Goal: Task Accomplishment & Management: Manage account settings

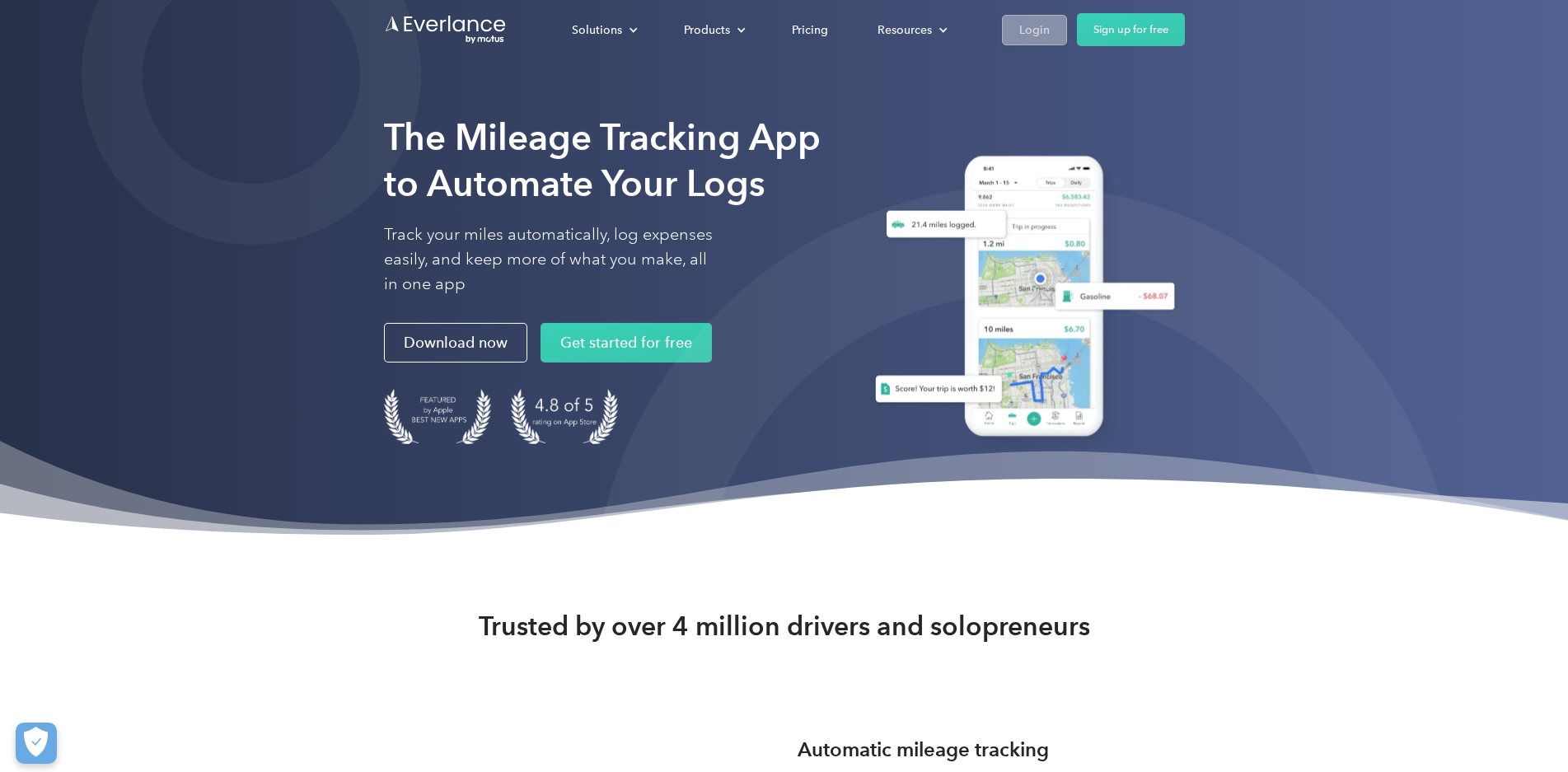
click at [1067, 26] on link "Login" at bounding box center [1034, 30] width 65 height 30
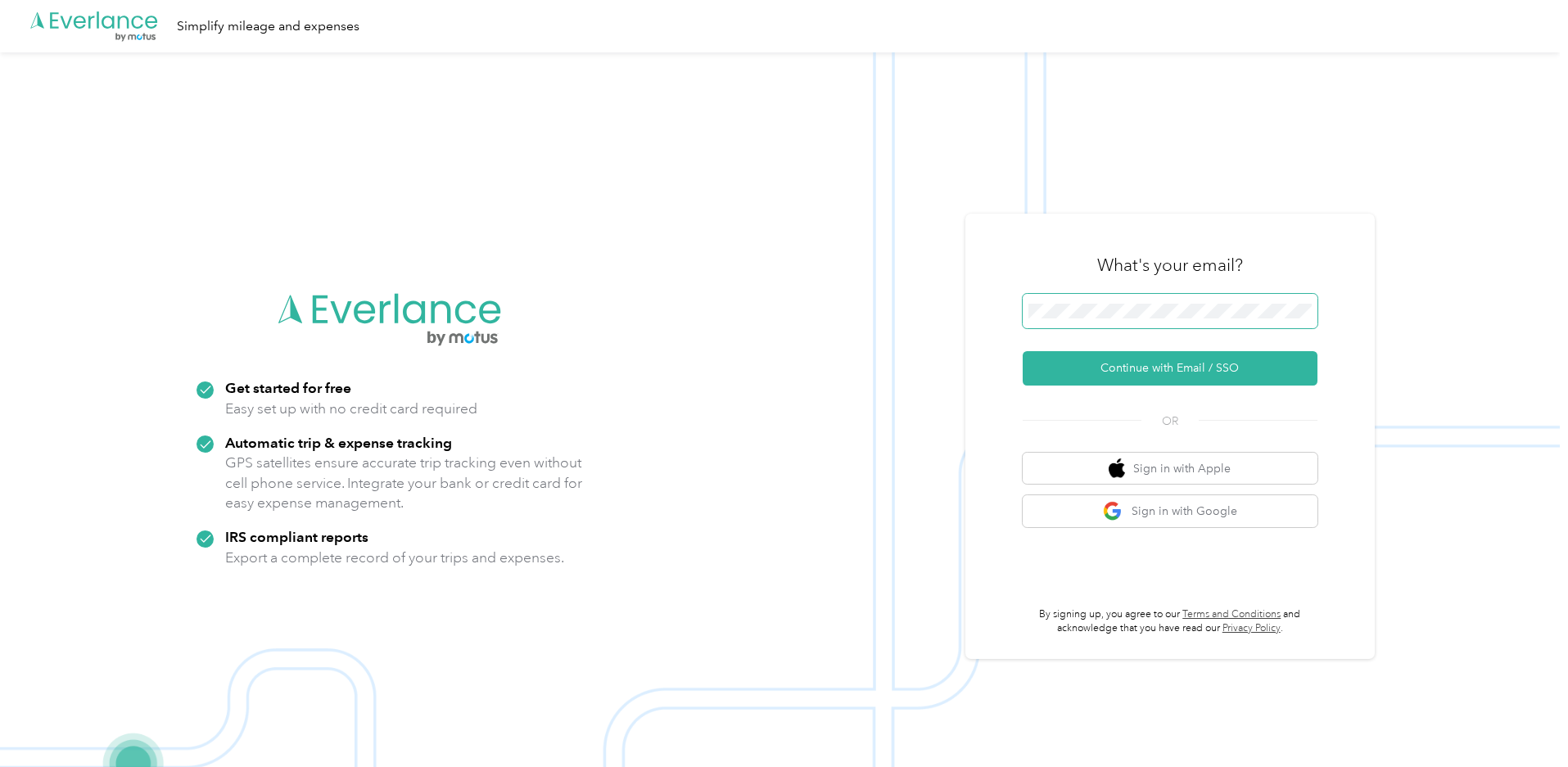
click at [1152, 298] on span at bounding box center [1169, 311] width 295 height 34
click at [1022, 351] on button "Continue with Email / SSO" at bounding box center [1169, 368] width 295 height 34
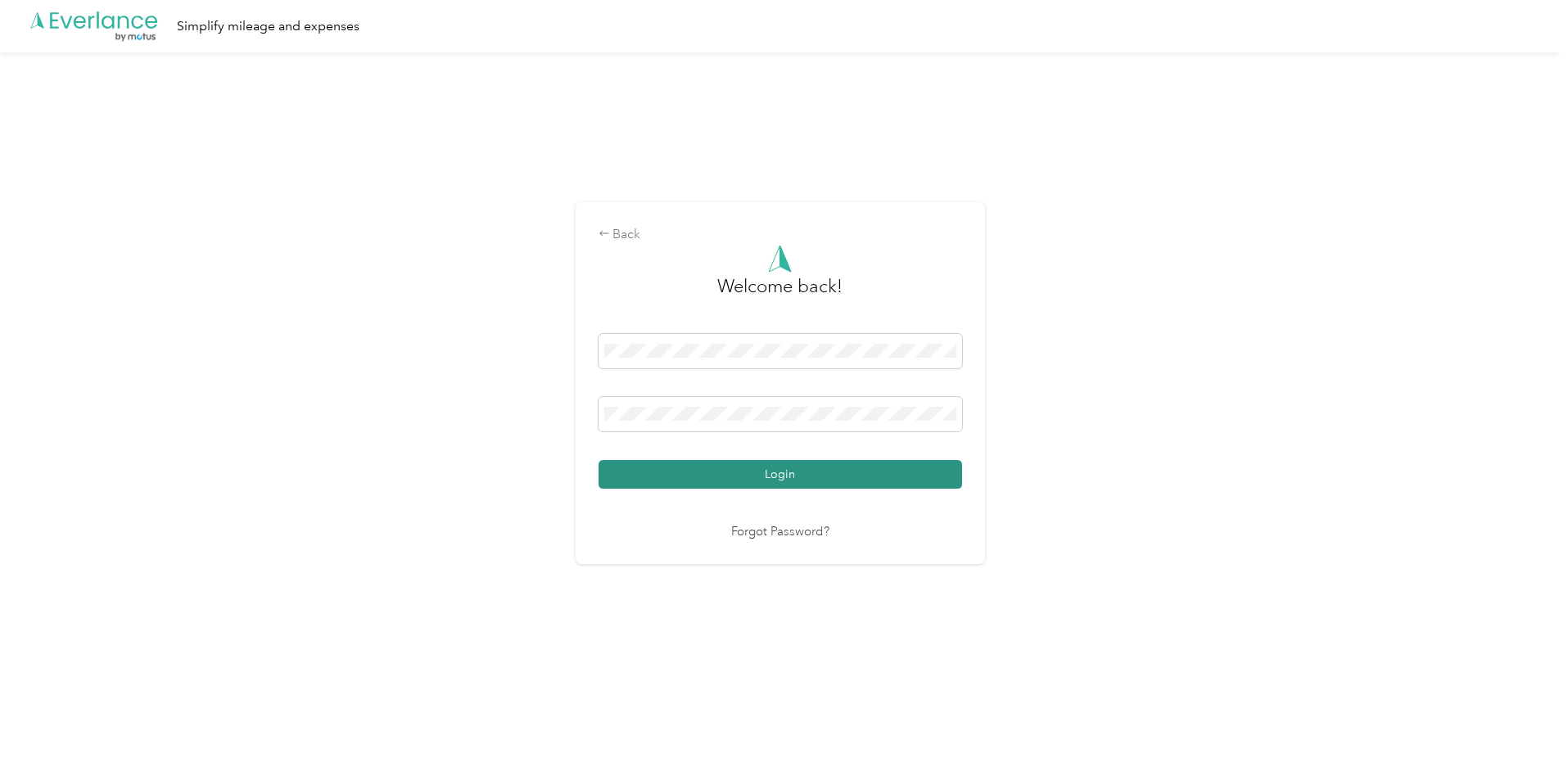
click at [804, 482] on button "Login" at bounding box center [780, 474] width 364 height 28
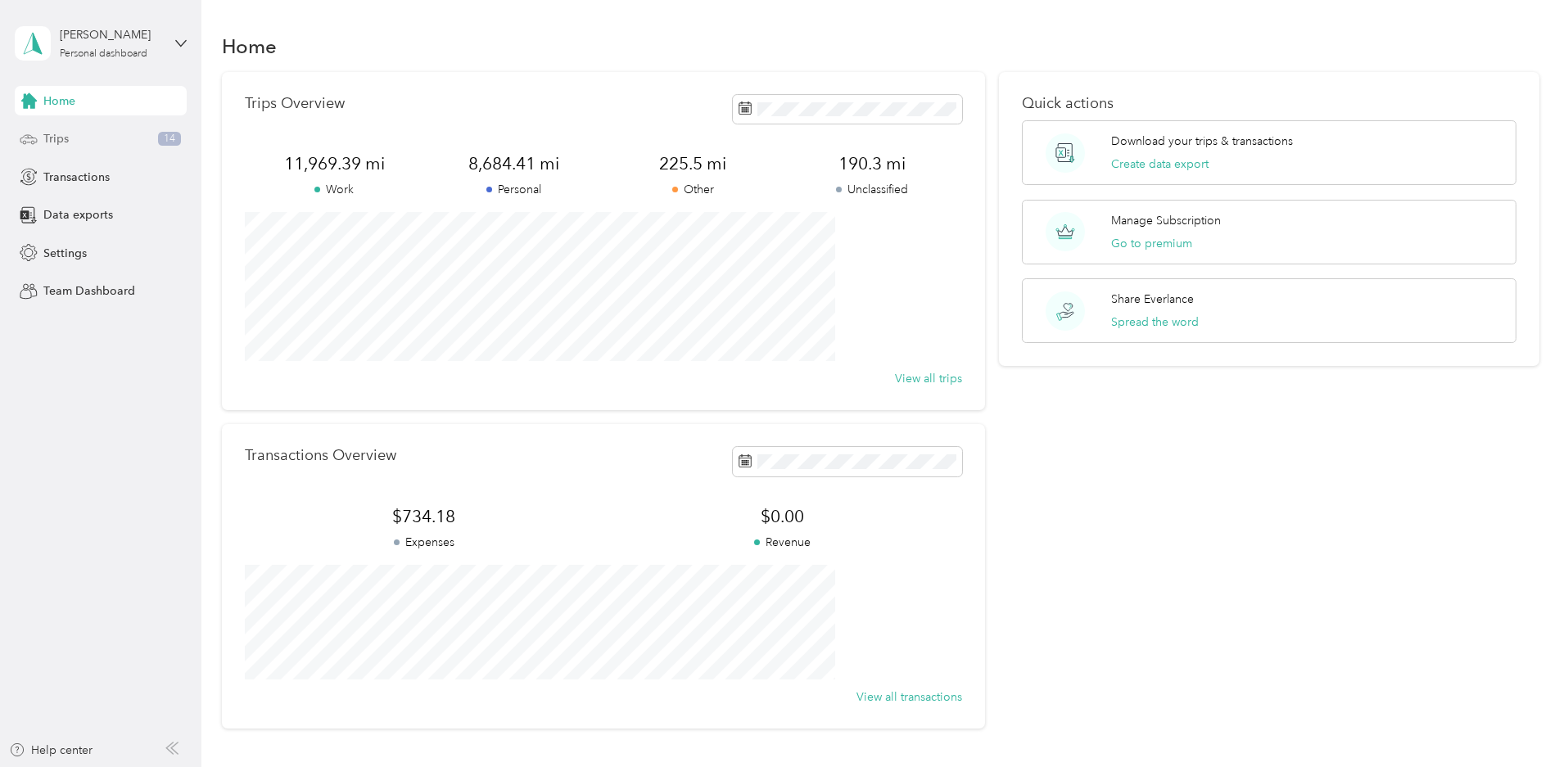
click at [79, 134] on div "Trips 14" at bounding box center [101, 139] width 172 height 29
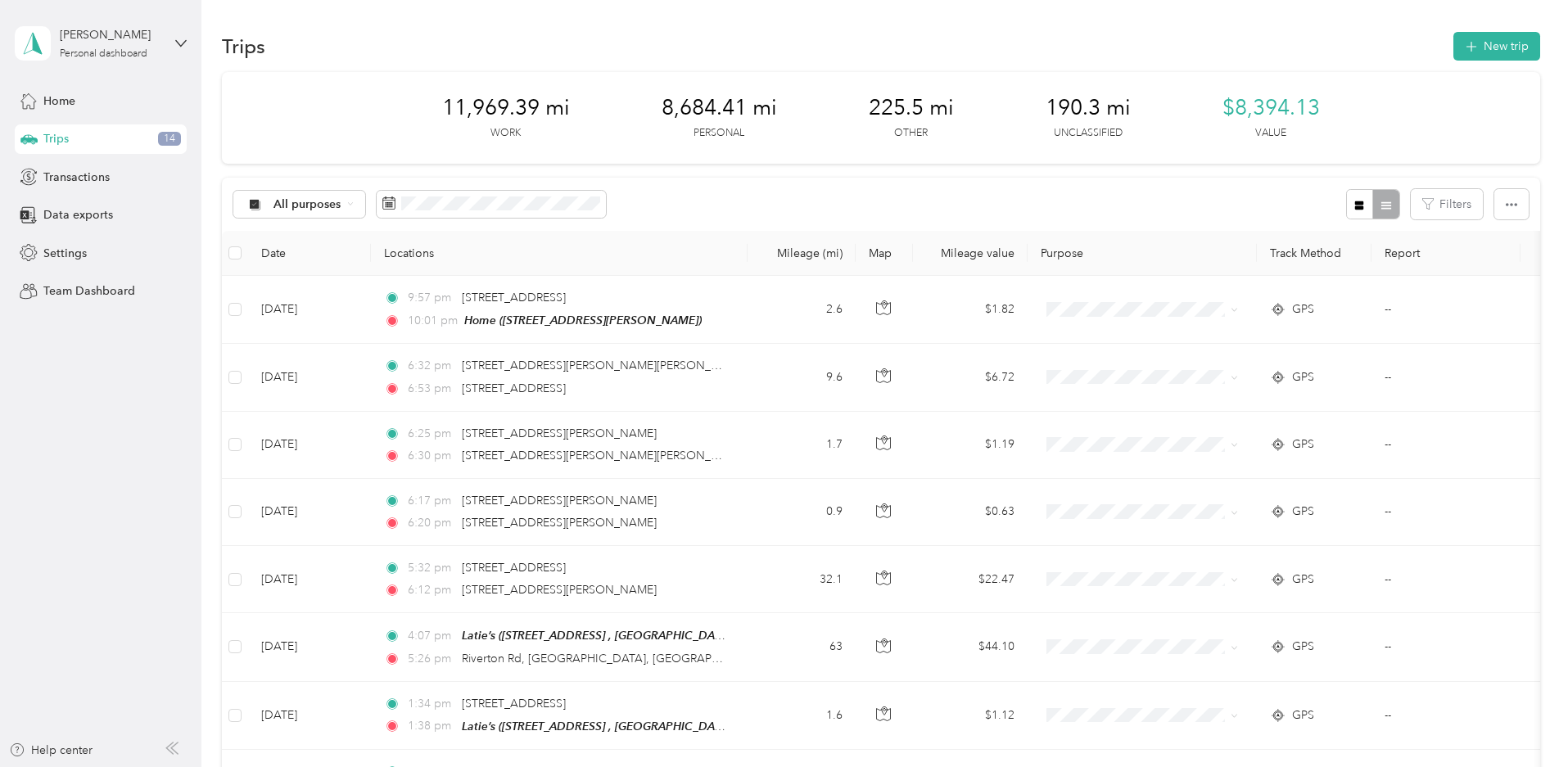
click at [1346, 212] on button "button" at bounding box center [1359, 204] width 28 height 30
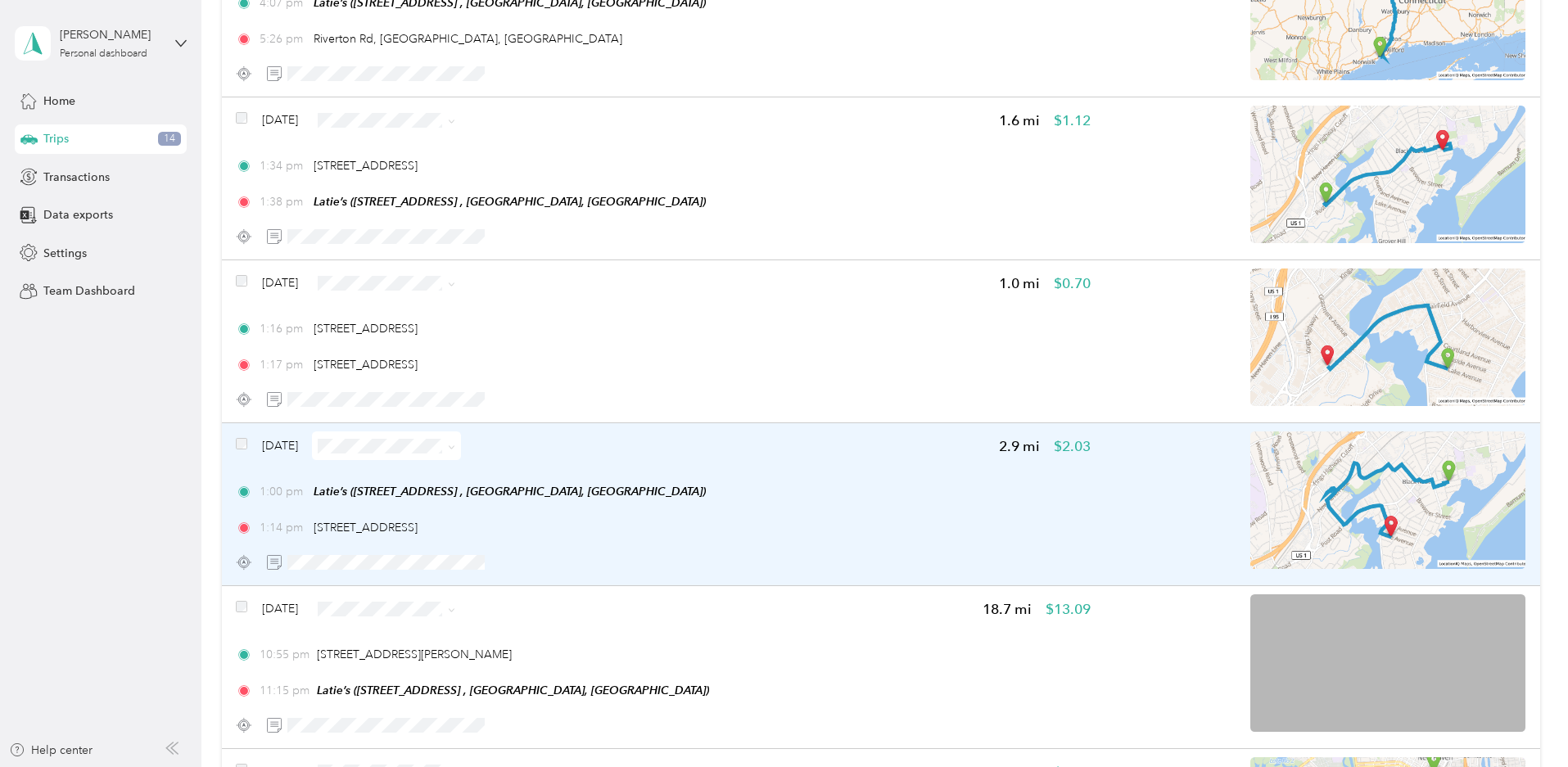
scroll to position [1139, 0]
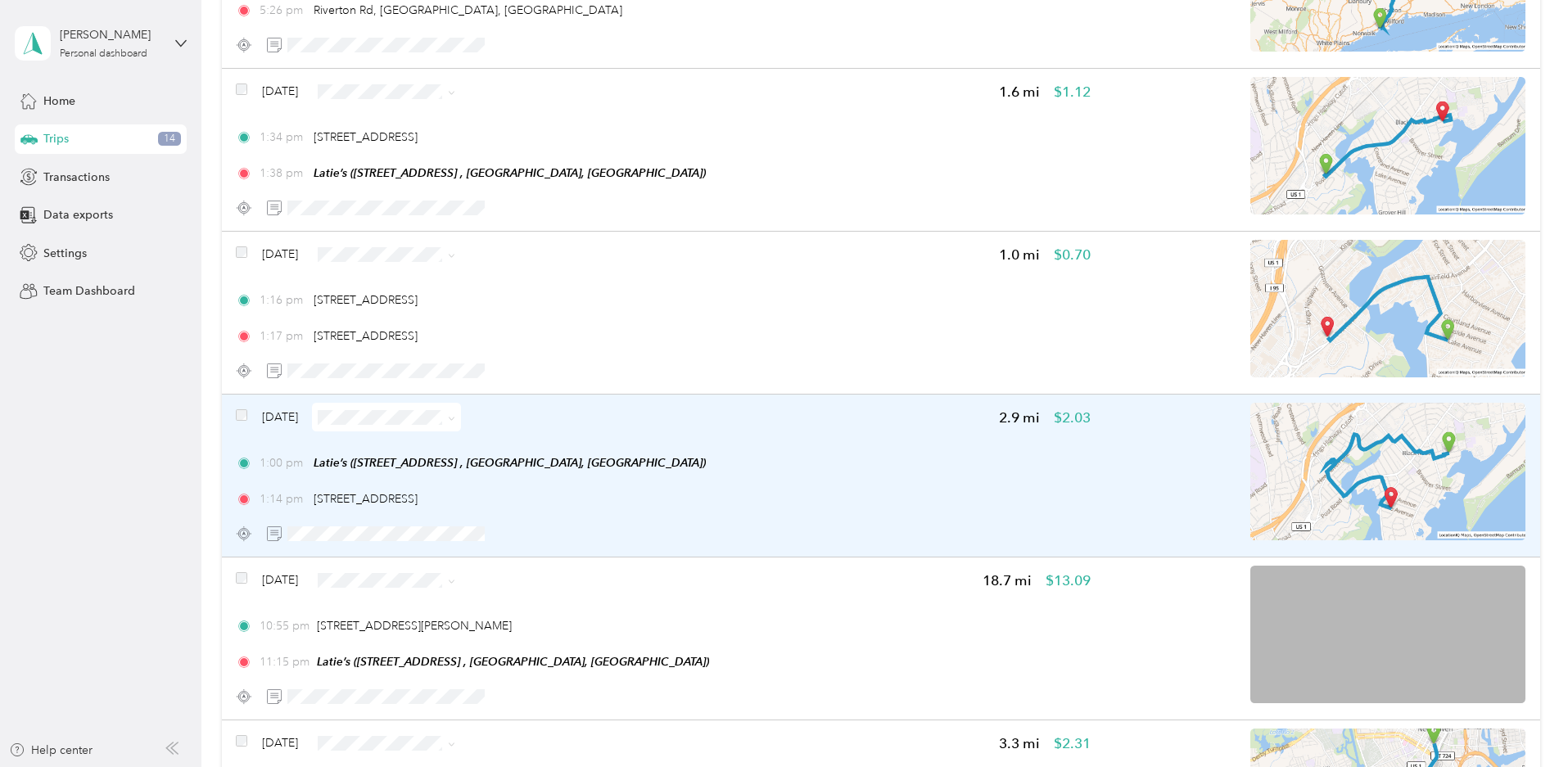
click at [456, 418] on icon at bounding box center [451, 419] width 8 height 8
click at [540, 471] on span "Personal" at bounding box center [544, 475] width 98 height 18
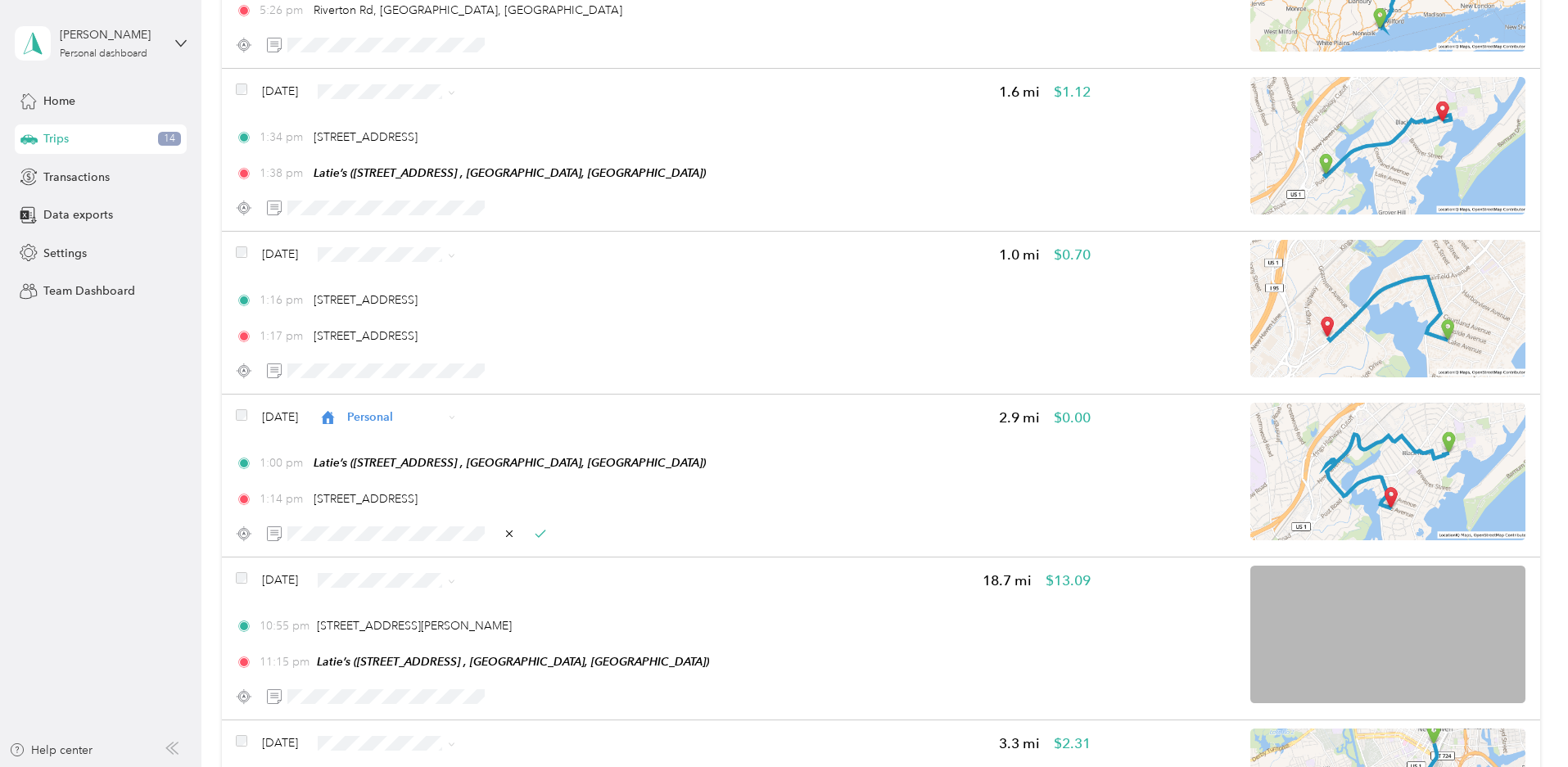
click at [456, 418] on icon at bounding box center [452, 418] width 7 height 7
click at [536, 617] on span "Trucking" at bounding box center [544, 619] width 98 height 18
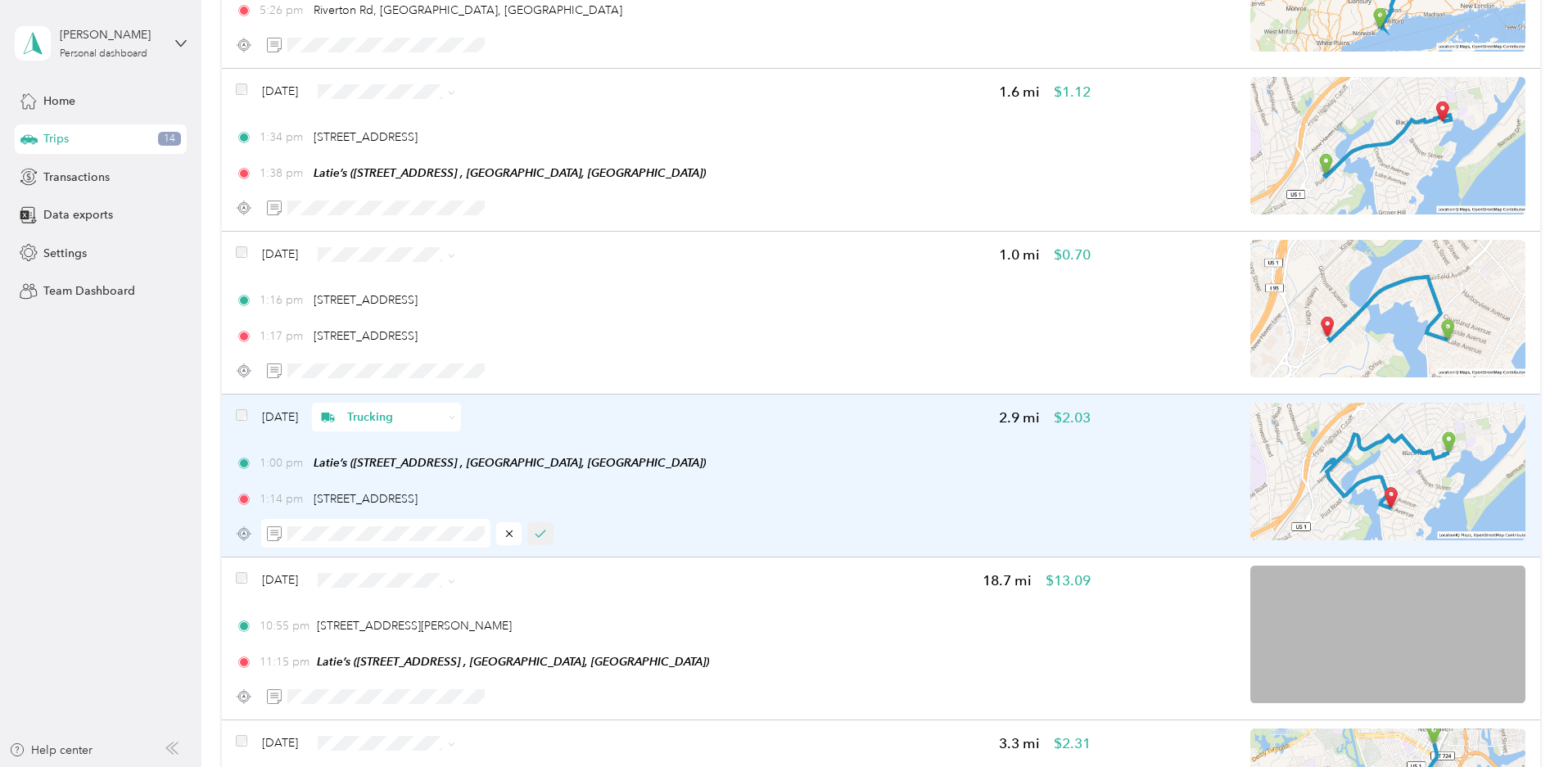
click at [546, 532] on icon "button" at bounding box center [541, 534] width 12 height 12
click at [1250, 518] on img at bounding box center [1387, 471] width 275 height 138
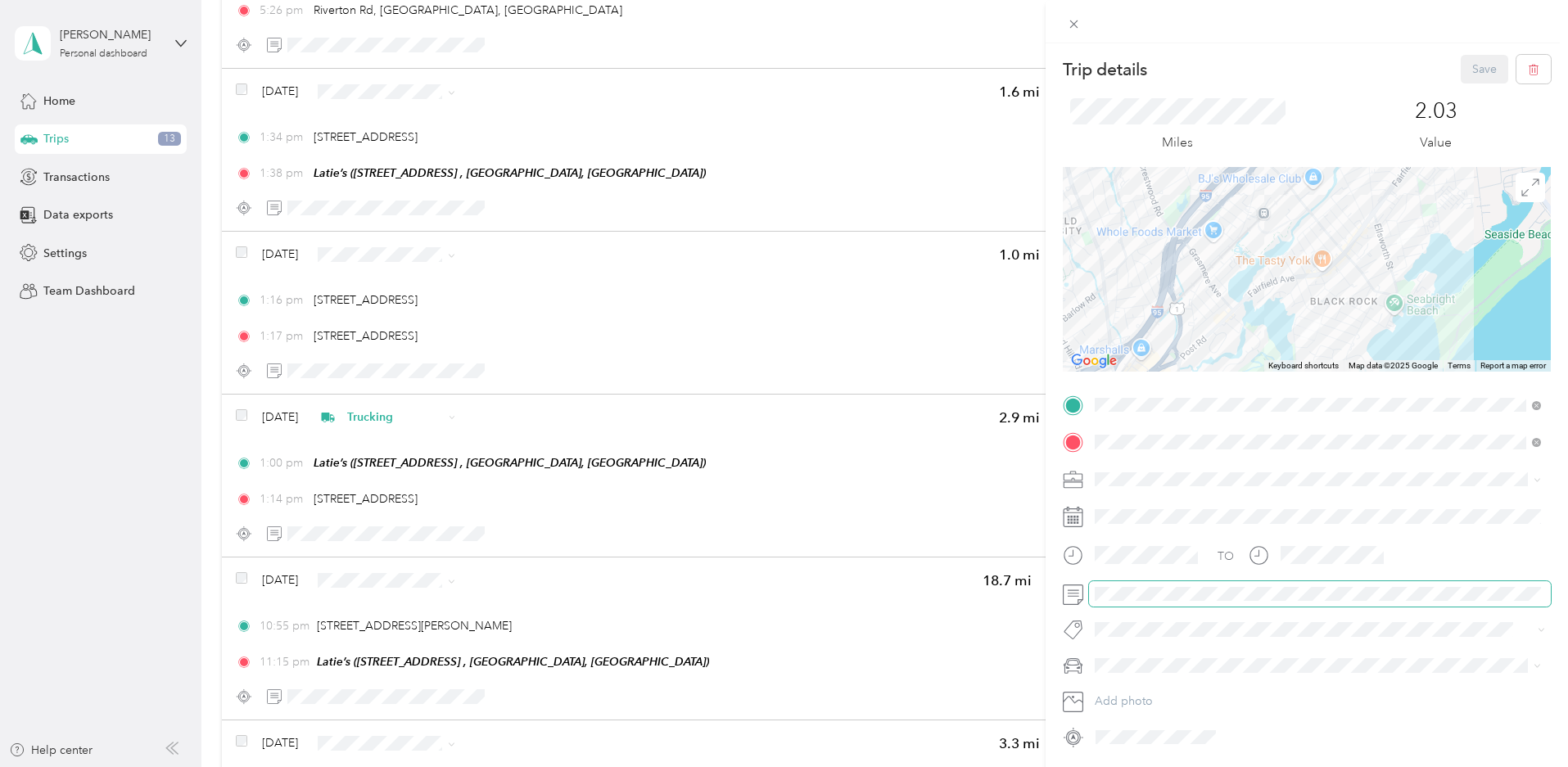
scroll to position [47, 0]
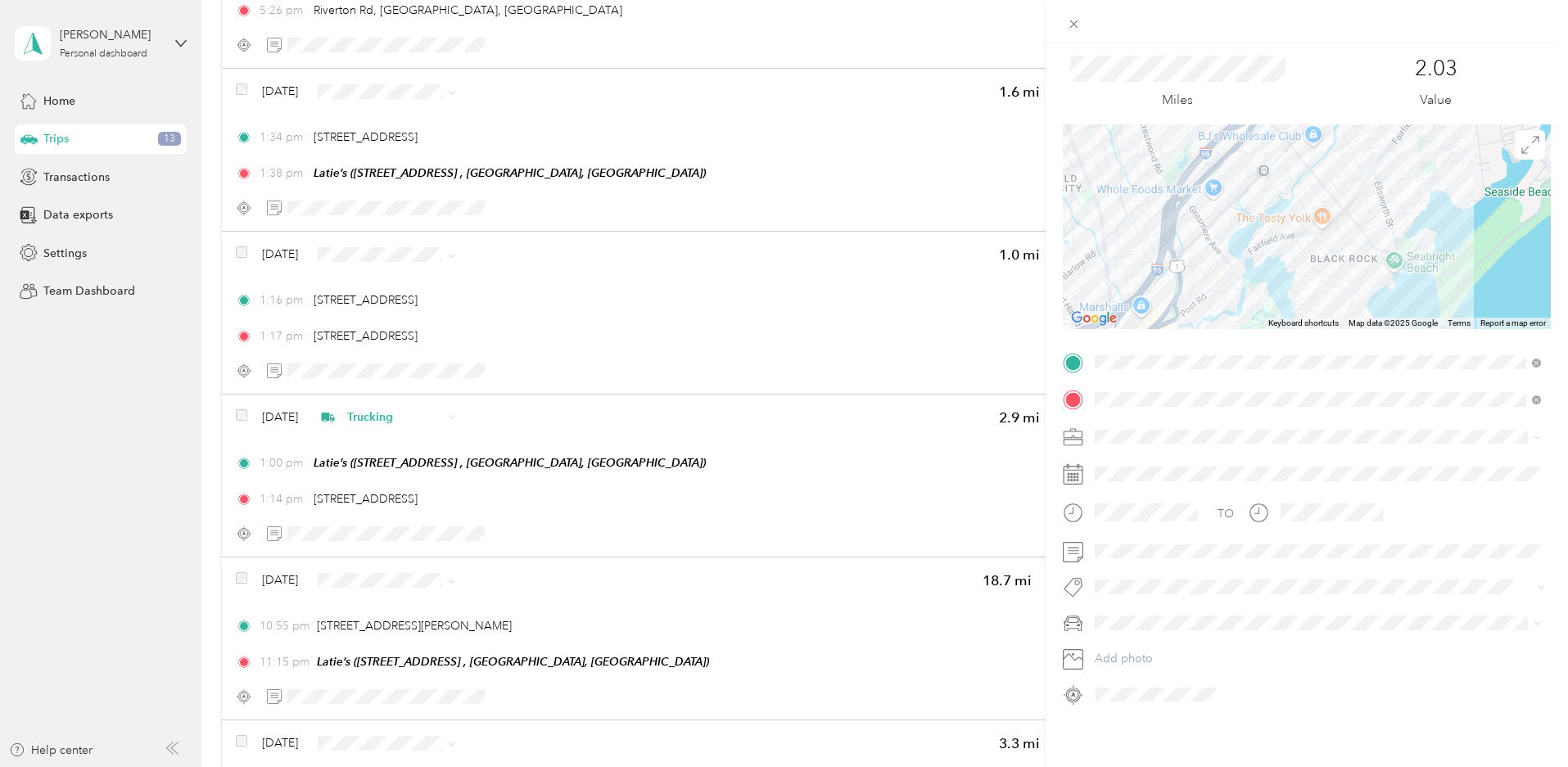
click at [1124, 617] on button "6.50" at bounding box center [1121, 611] width 43 height 20
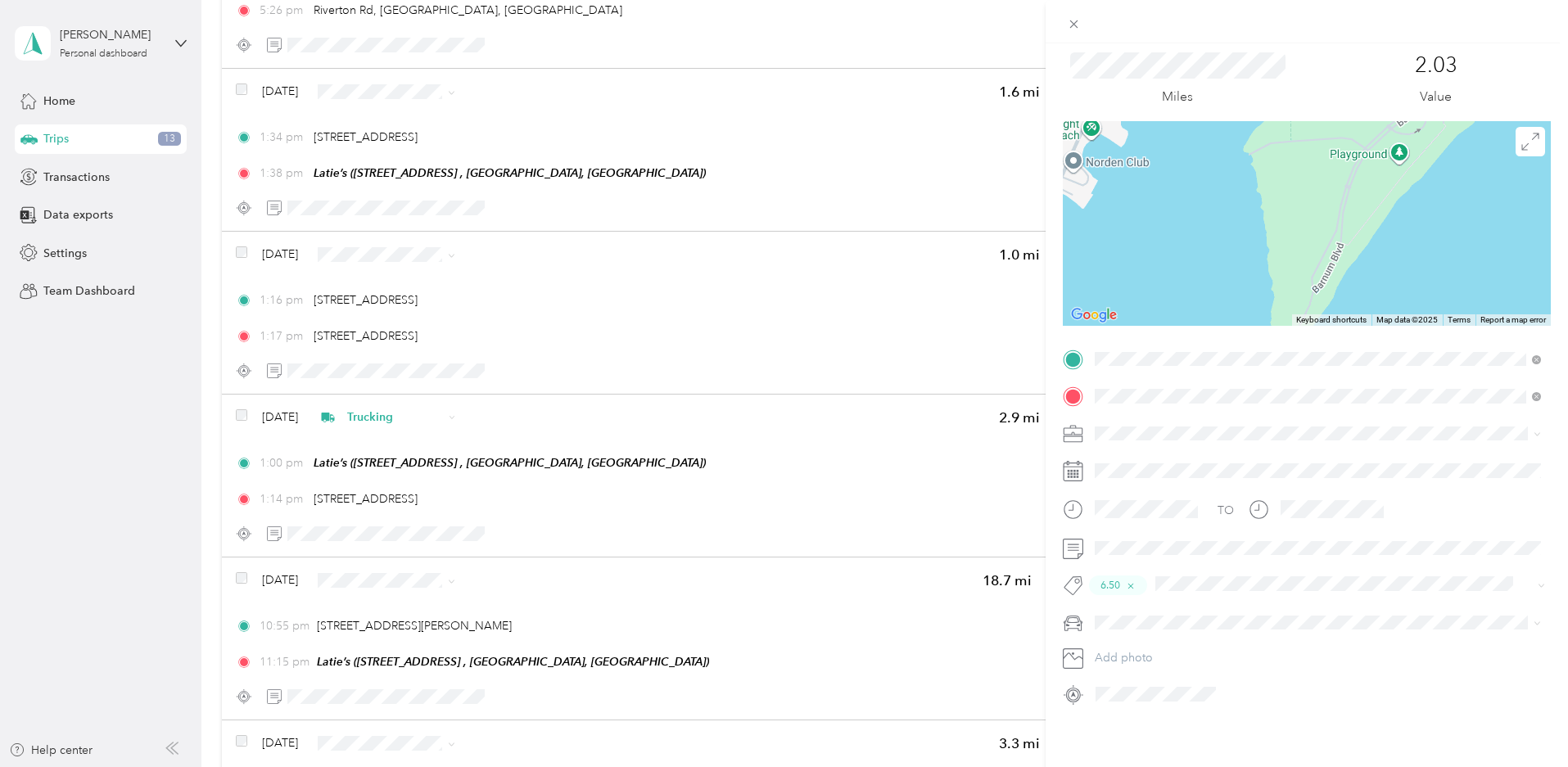
scroll to position [0, 0]
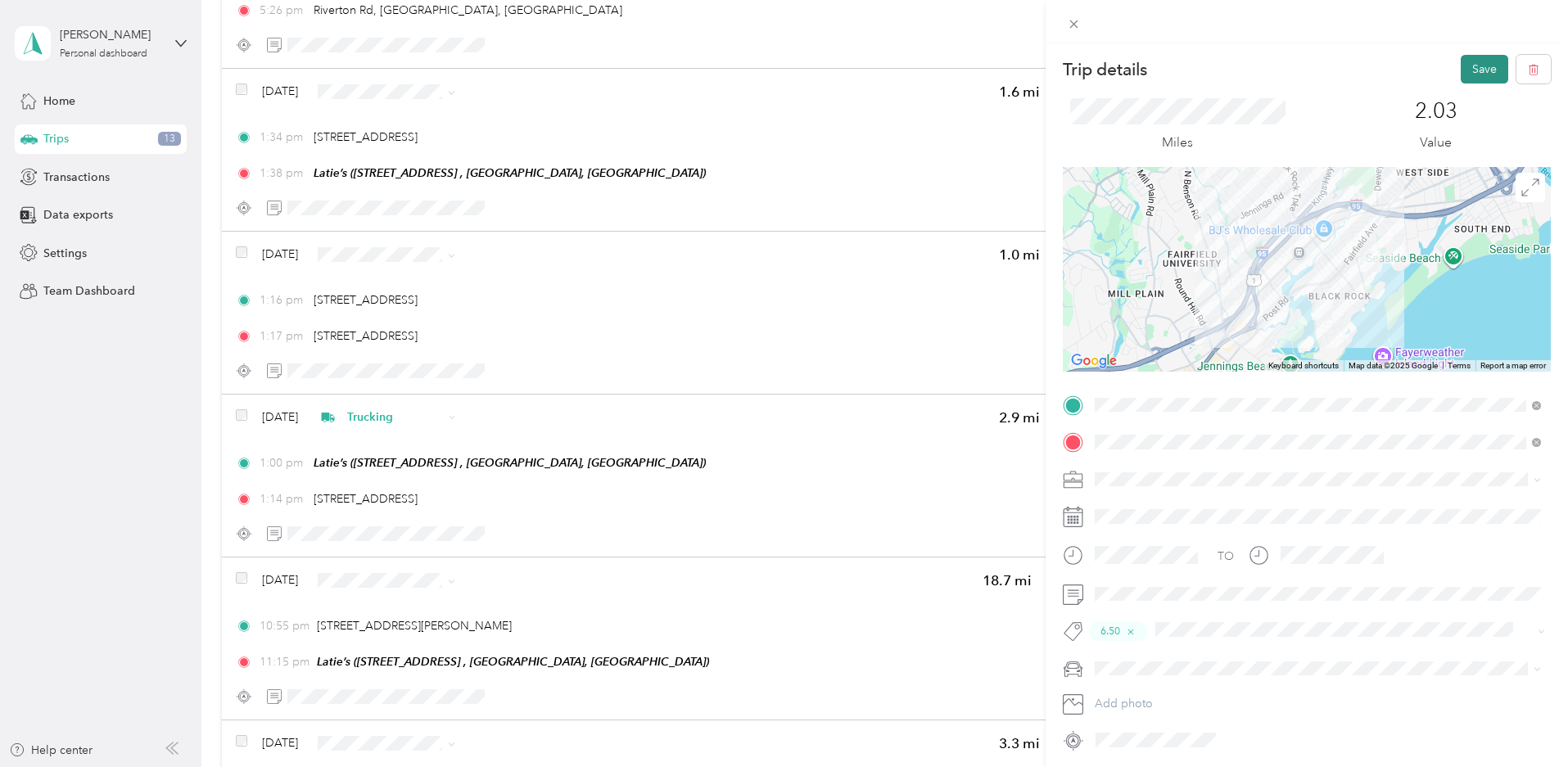
click at [1470, 74] on button "Save" at bounding box center [1484, 69] width 48 height 28
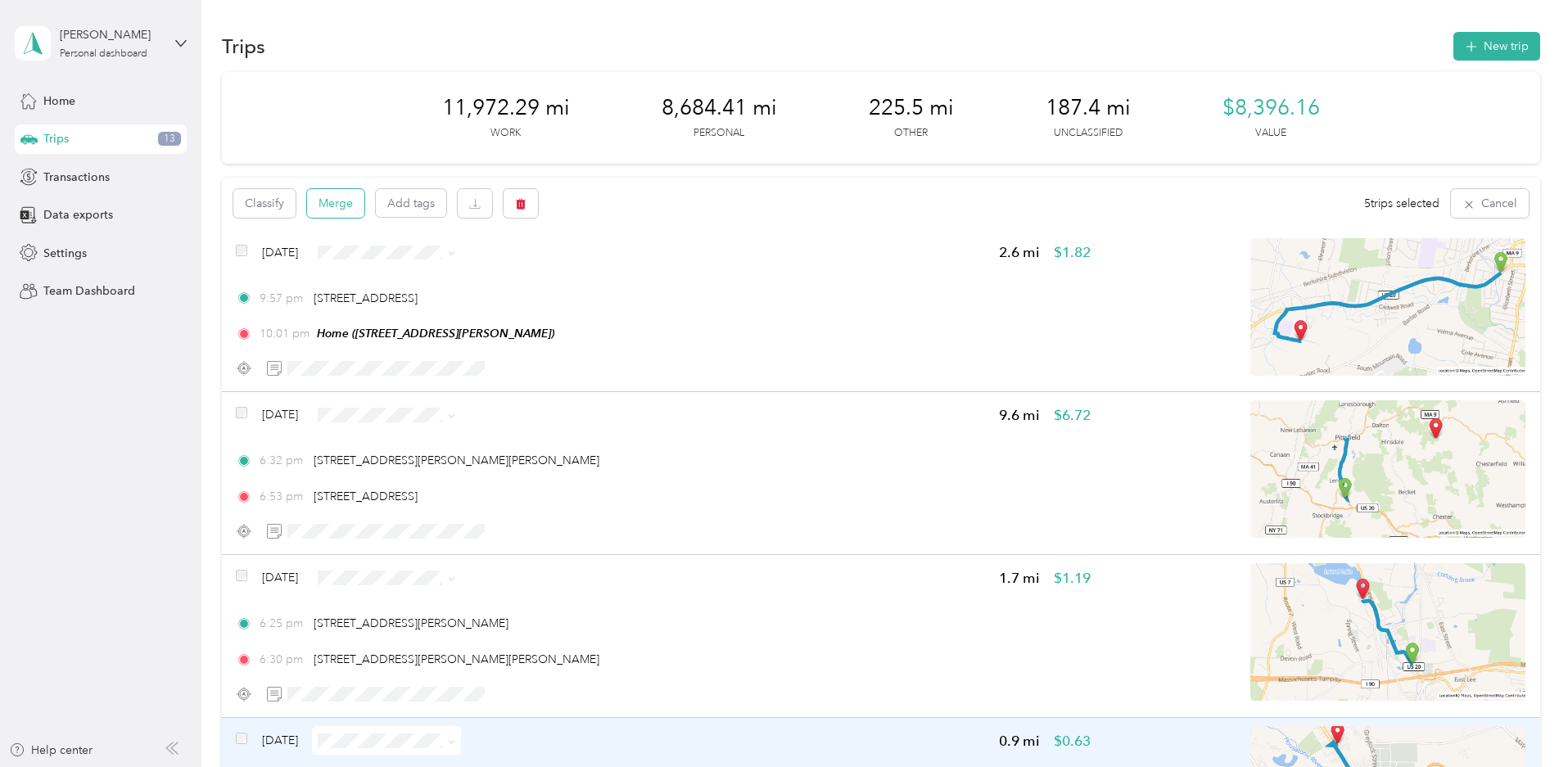
click at [364, 204] on button "Merge" at bounding box center [335, 203] width 58 height 28
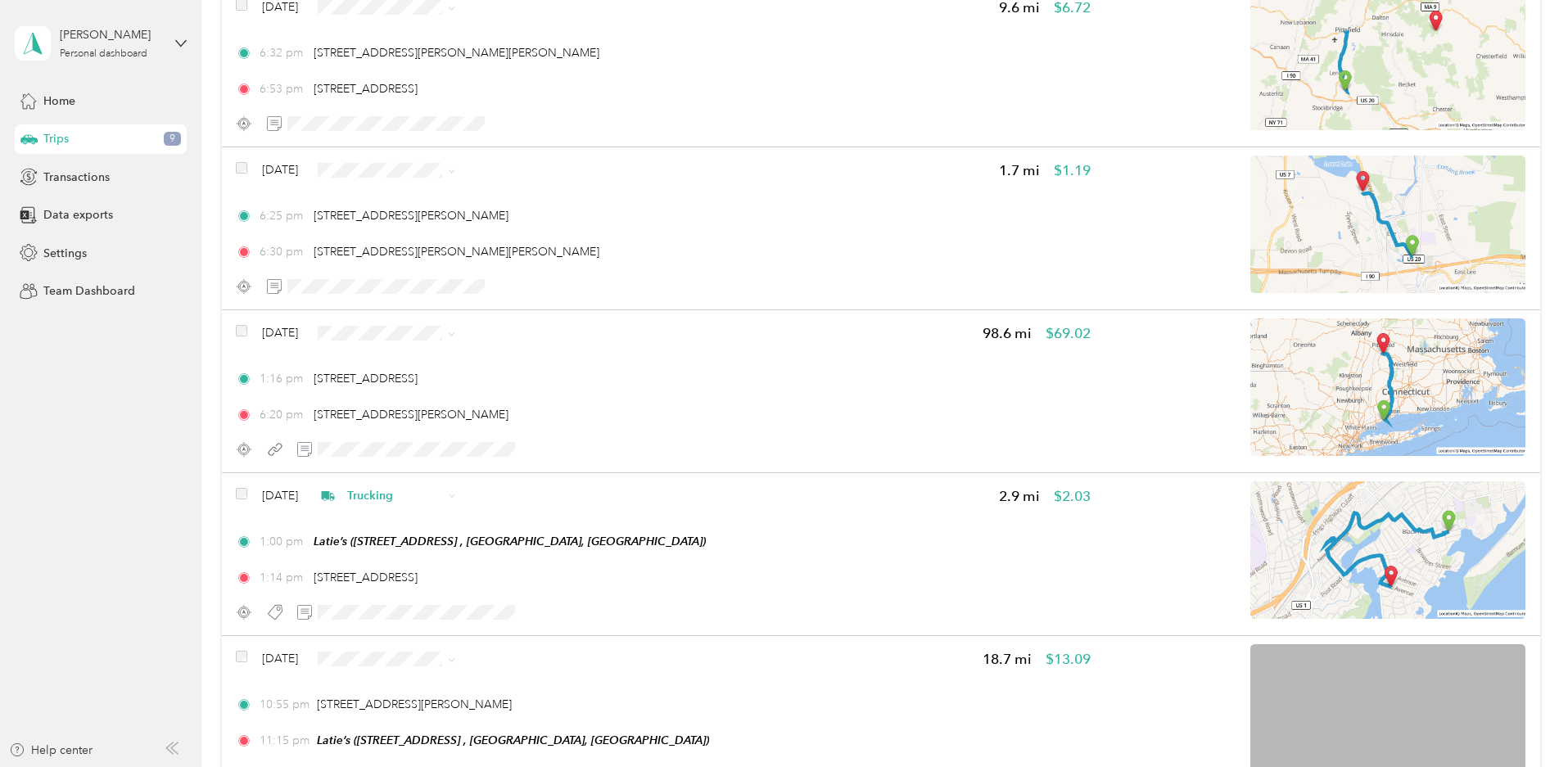
scroll to position [491, 0]
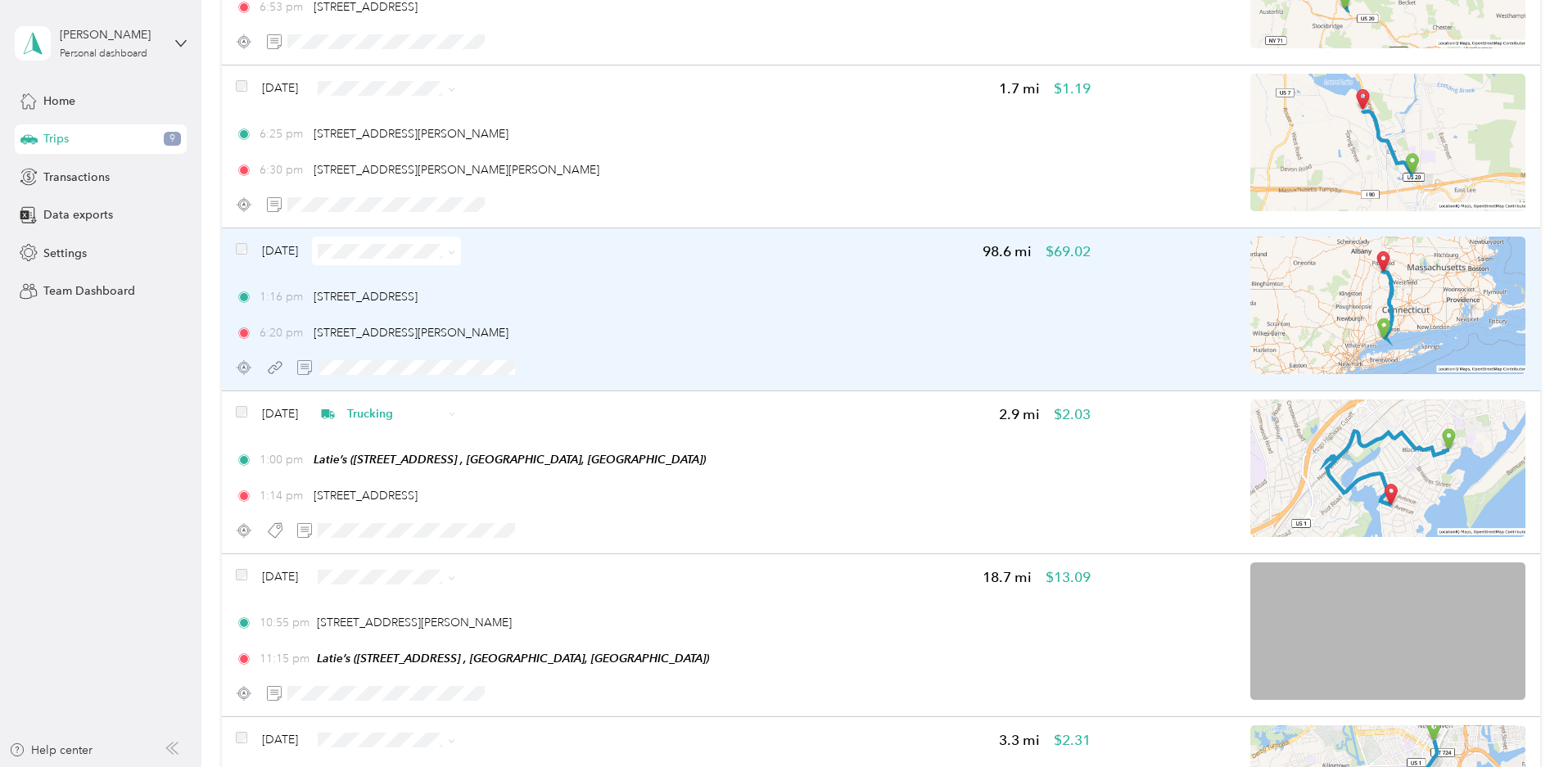
click at [456, 254] on icon at bounding box center [451, 252] width 8 height 8
click at [545, 334] on span "Doordash" at bounding box center [544, 338] width 98 height 18
click at [1250, 295] on img at bounding box center [1387, 305] width 275 height 138
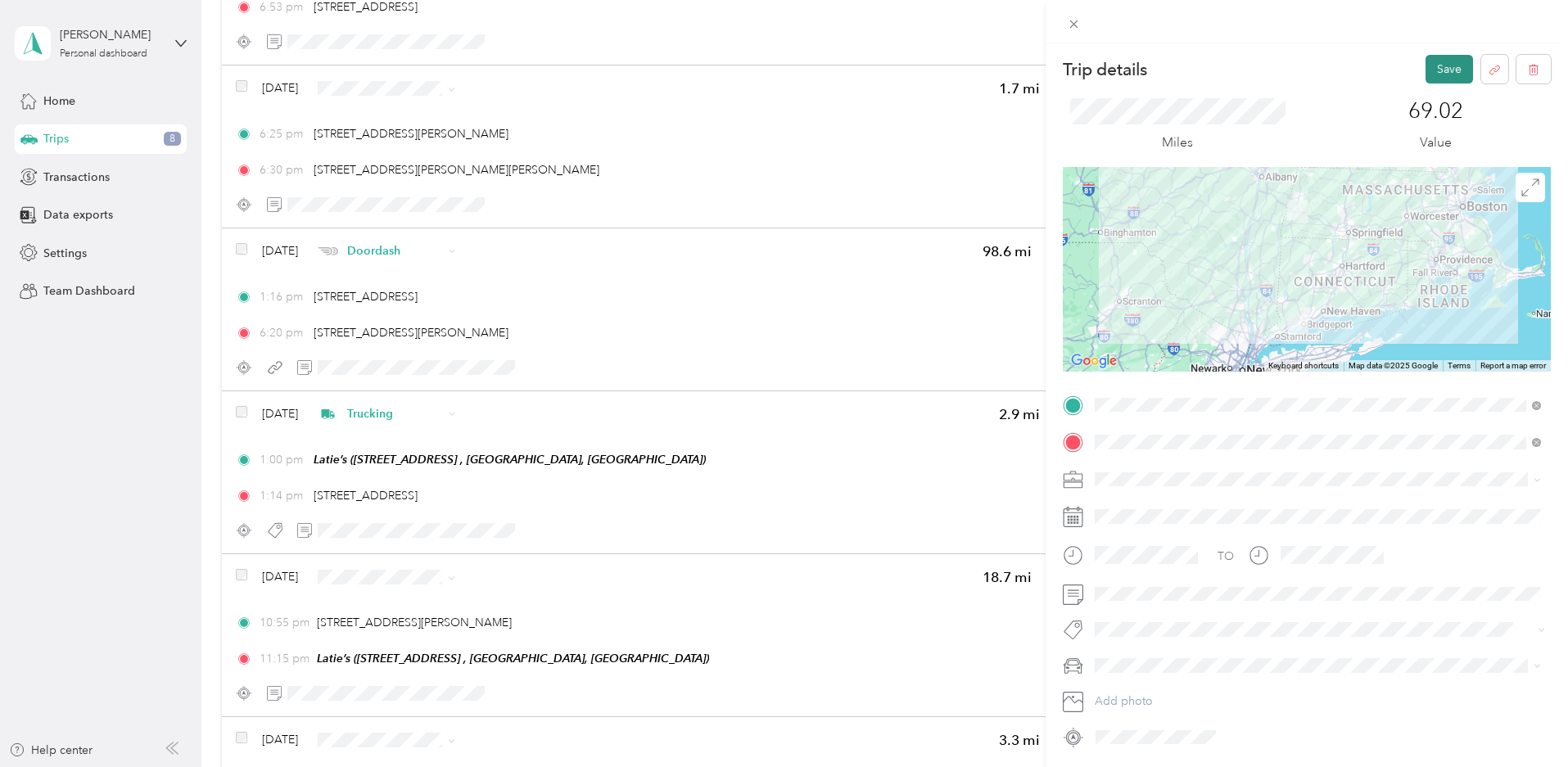
click at [1448, 70] on button "Save" at bounding box center [1448, 69] width 48 height 28
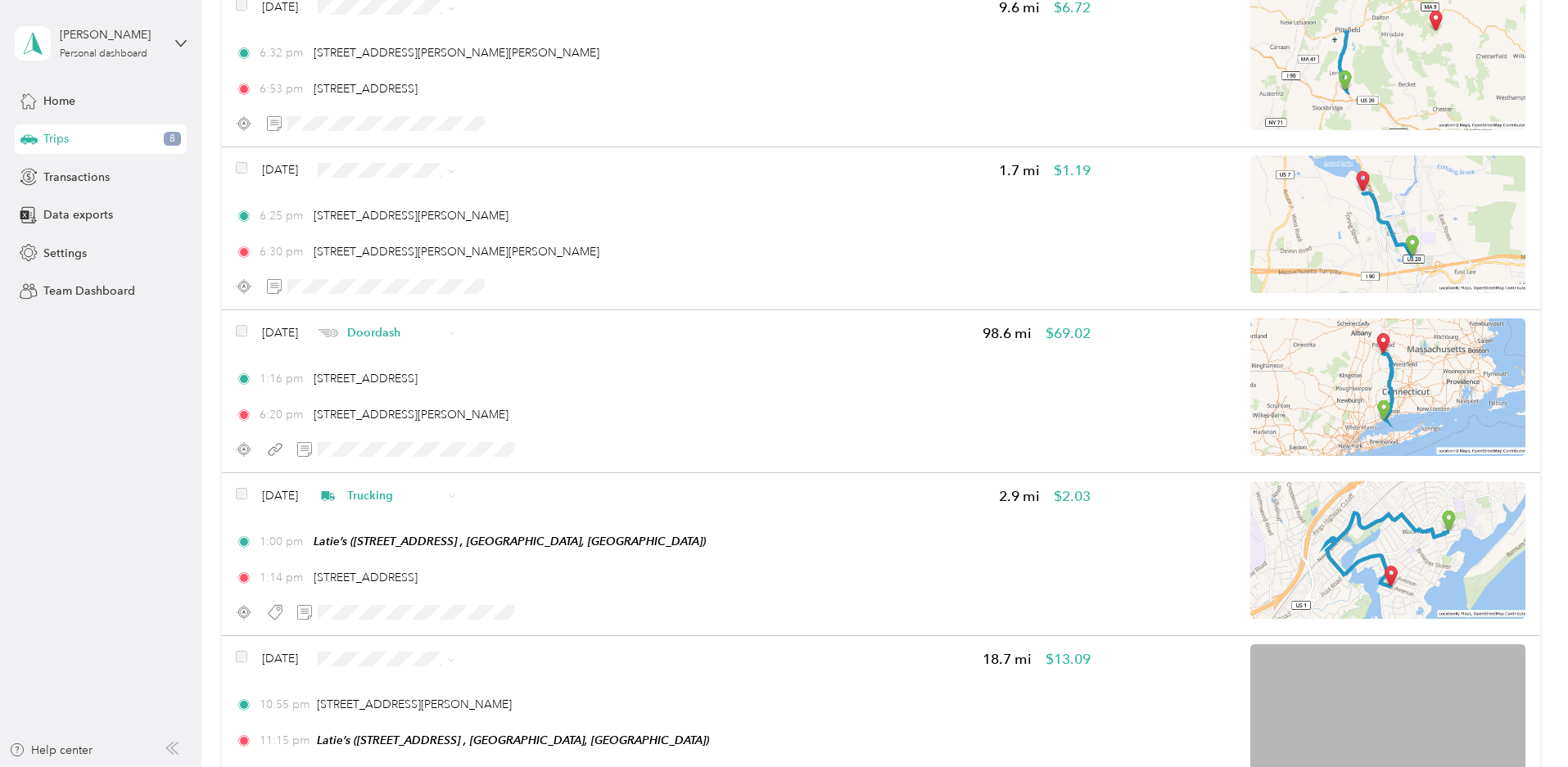
scroll to position [328, 0]
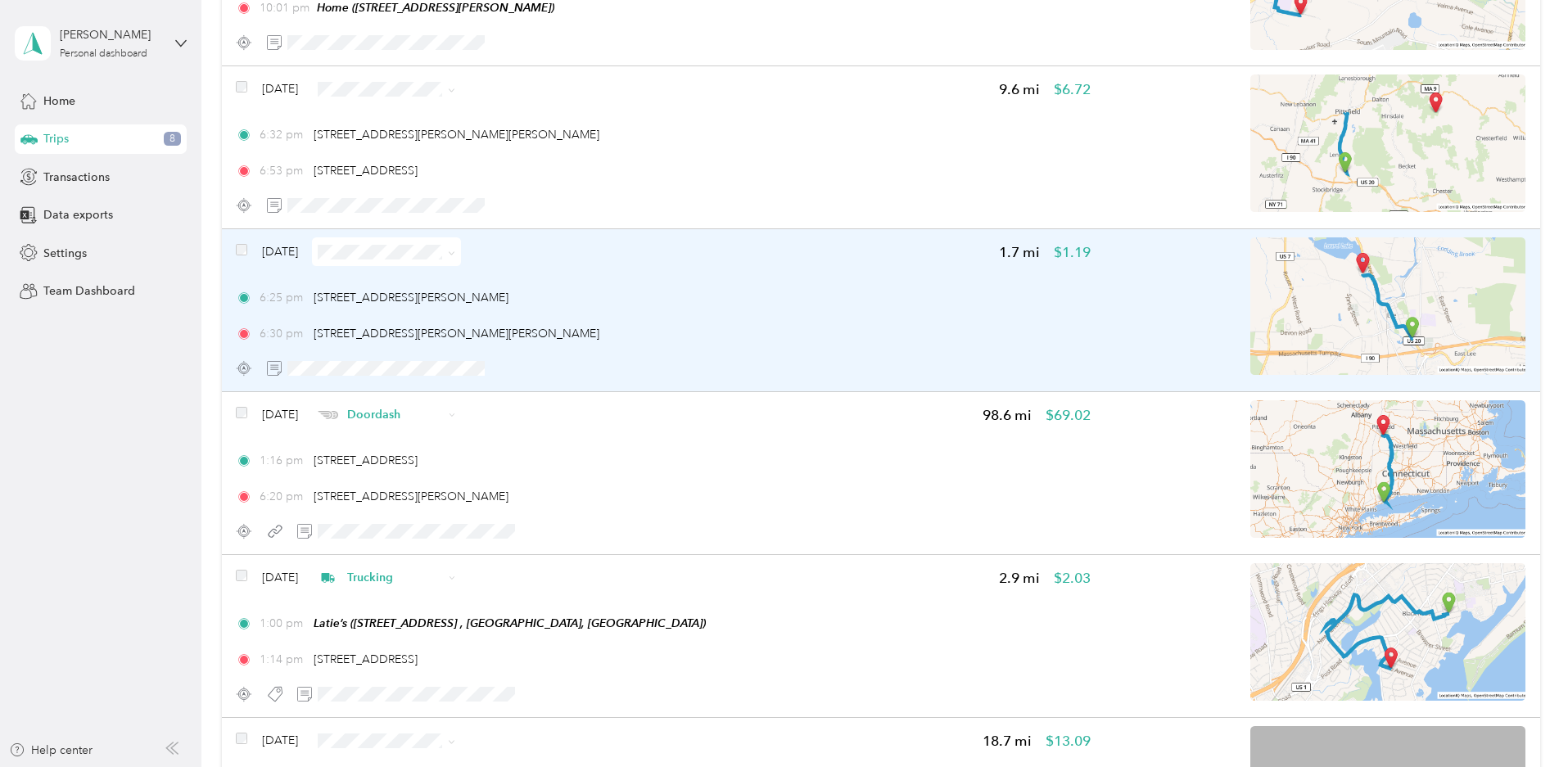
click at [1250, 301] on img at bounding box center [1387, 306] width 275 height 138
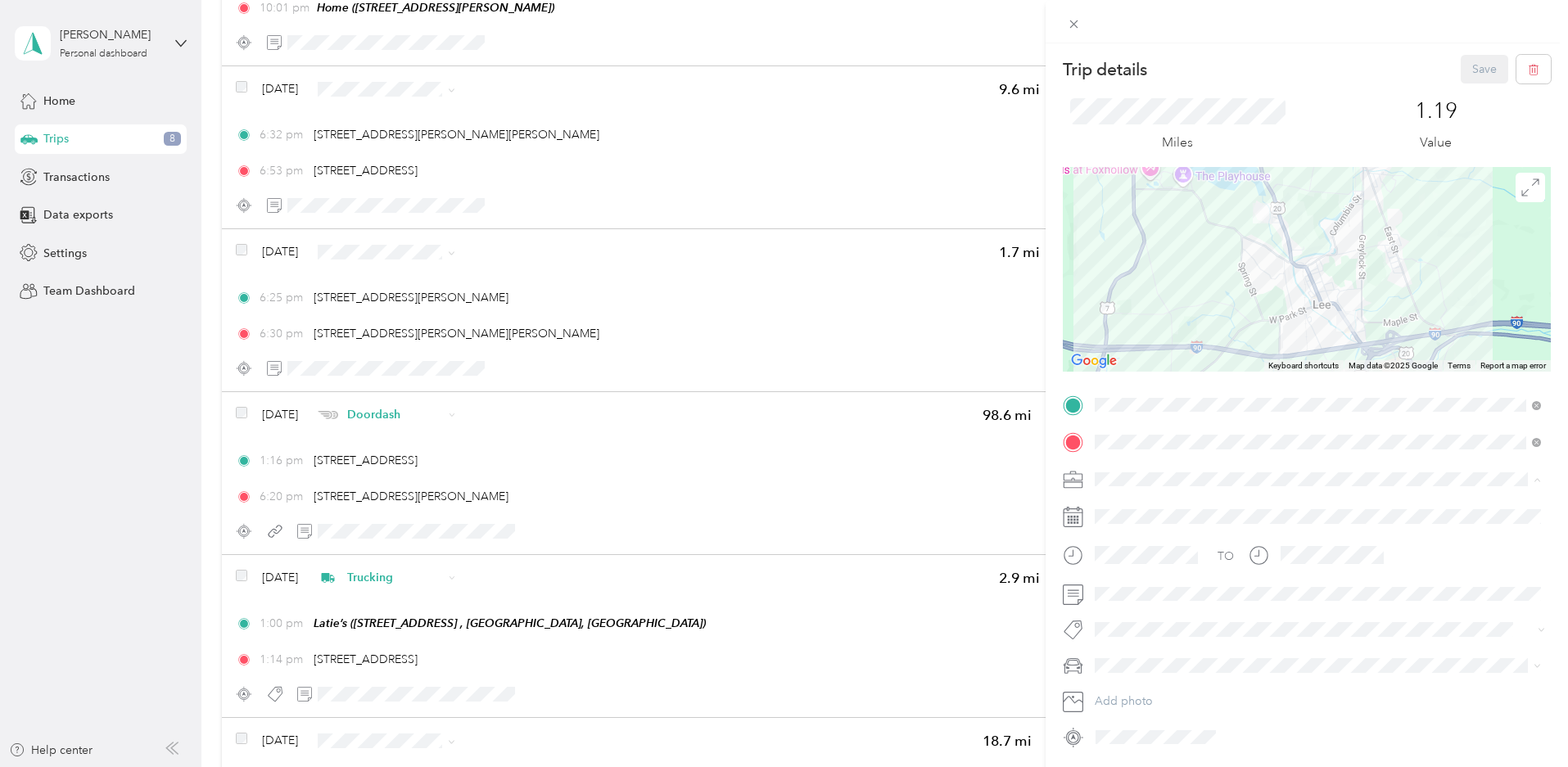
click at [1134, 571] on li "Doordash" at bounding box center [1318, 565] width 458 height 28
click at [1133, 566] on span "$5.50" at bounding box center [1124, 569] width 25 height 15
click at [1474, 70] on button "Save" at bounding box center [1484, 69] width 48 height 28
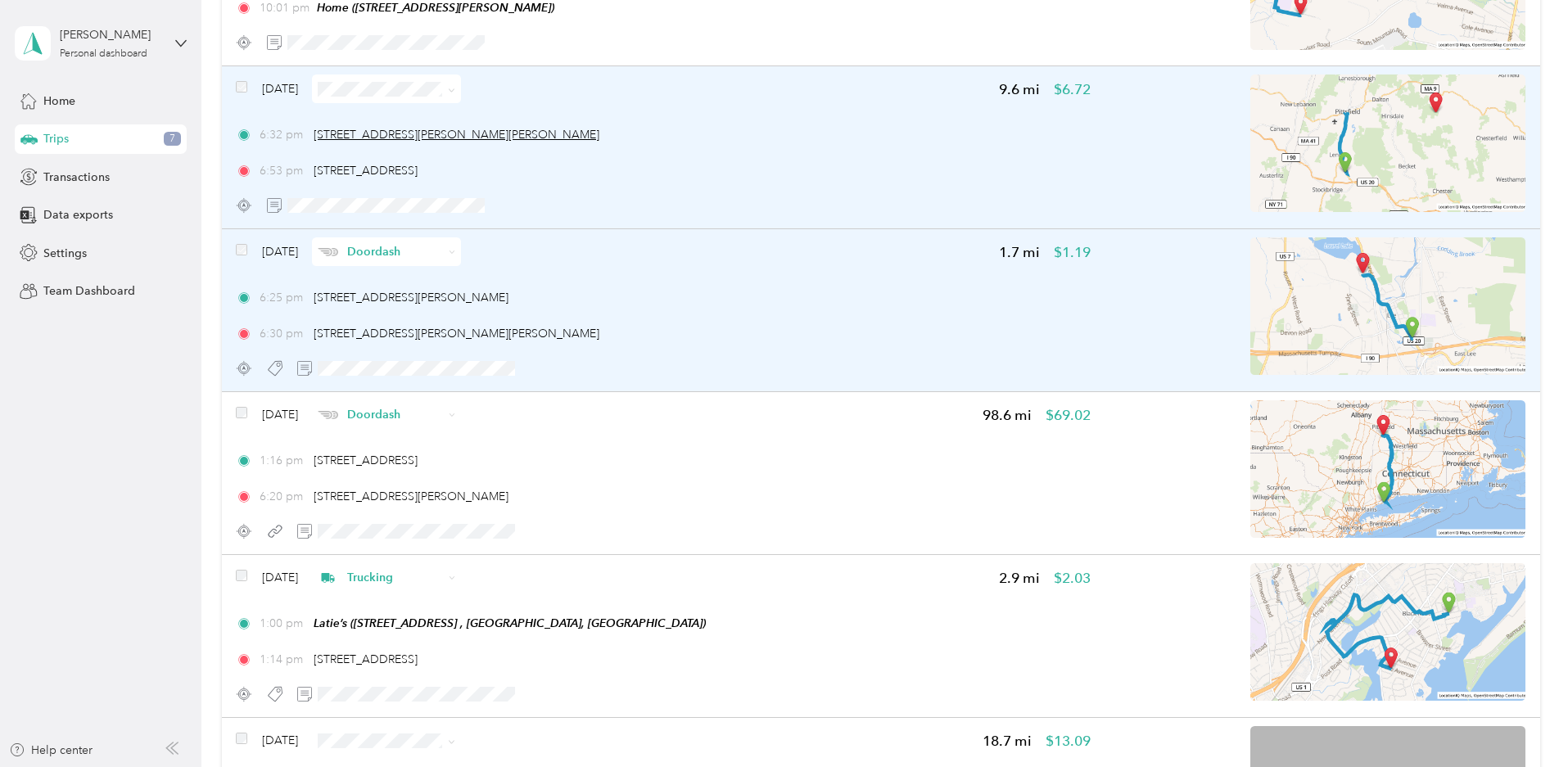
scroll to position [80, 0]
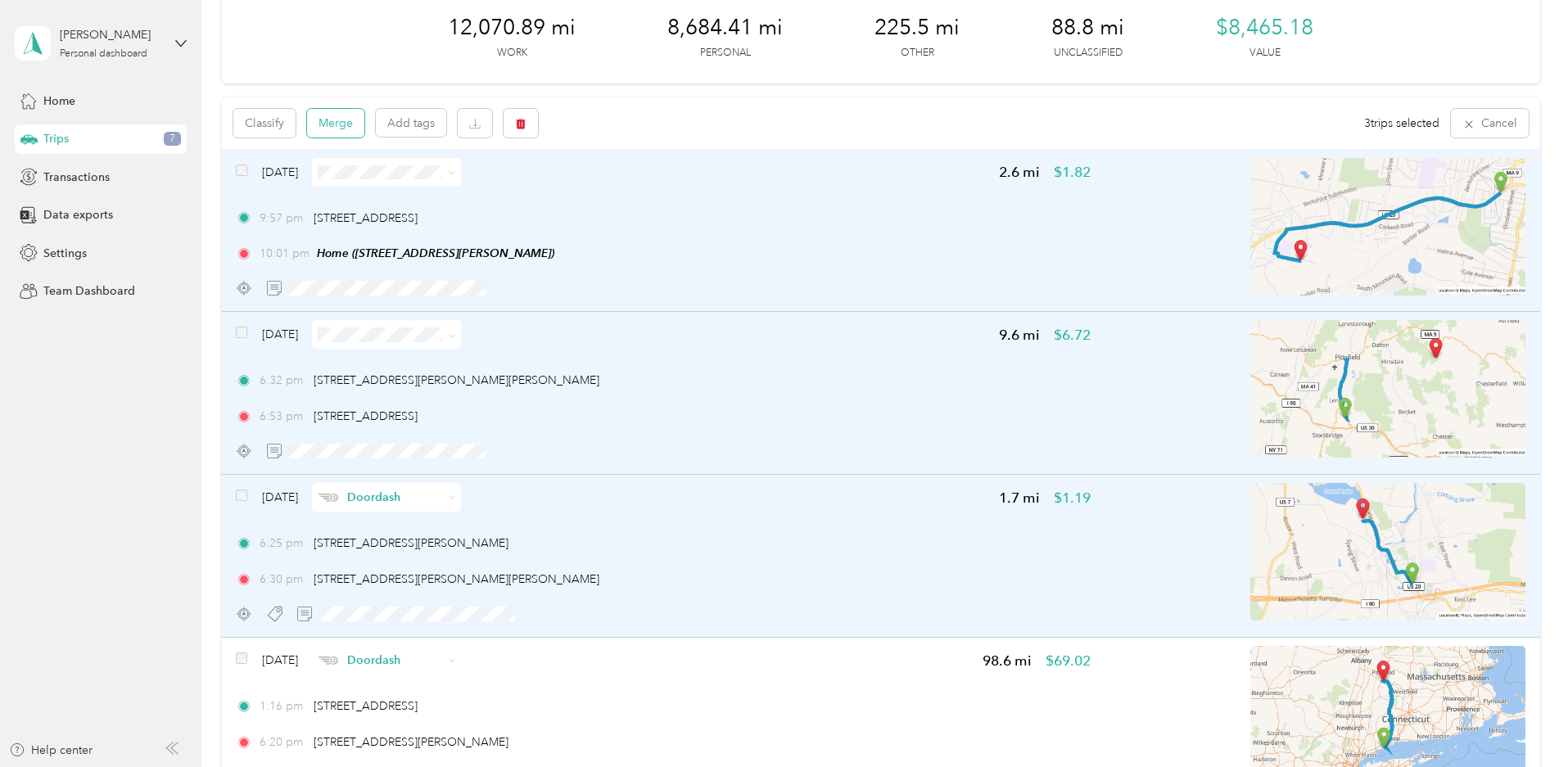
click at [364, 131] on button "Merge" at bounding box center [335, 123] width 58 height 28
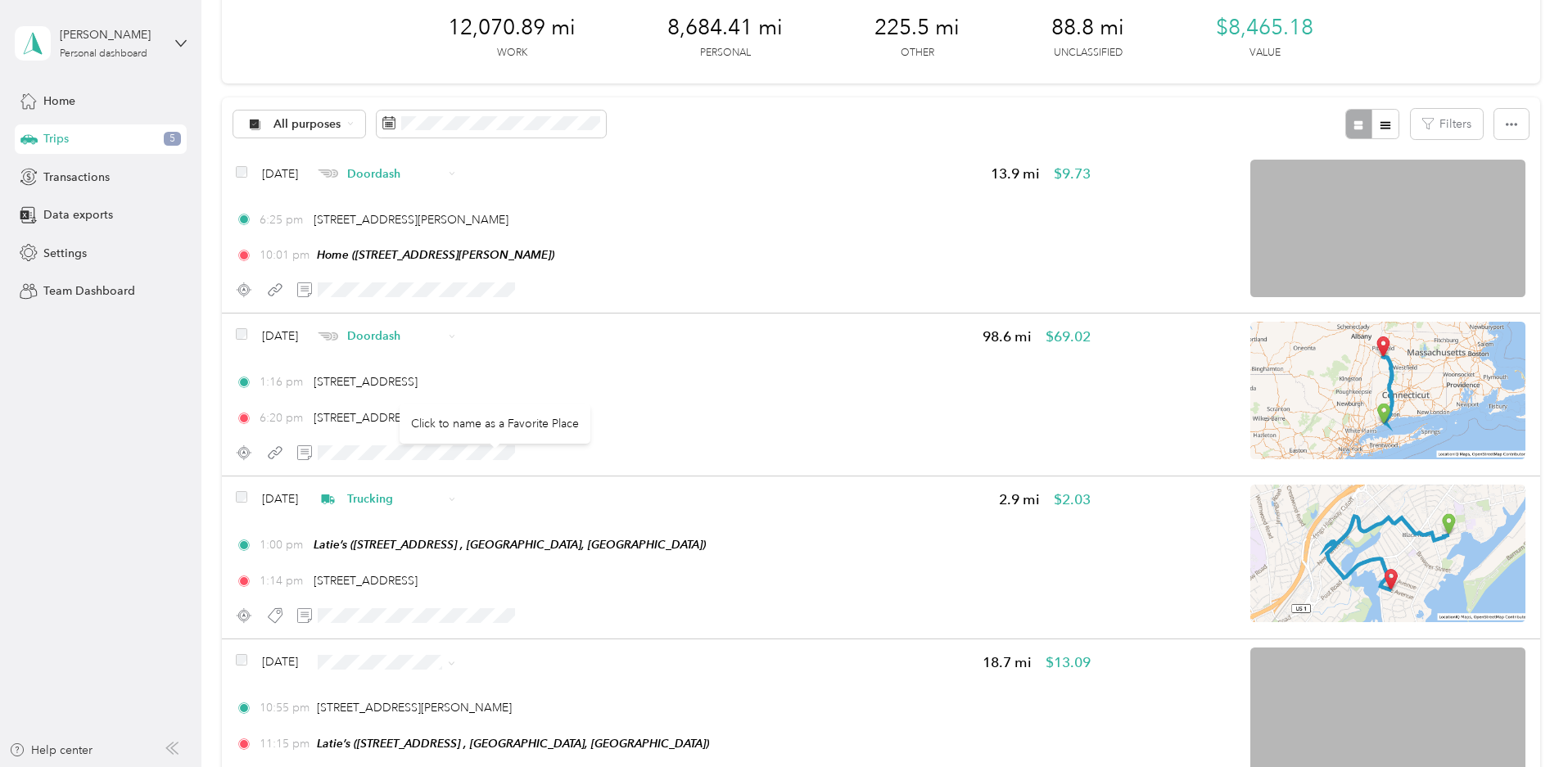
scroll to position [0, 0]
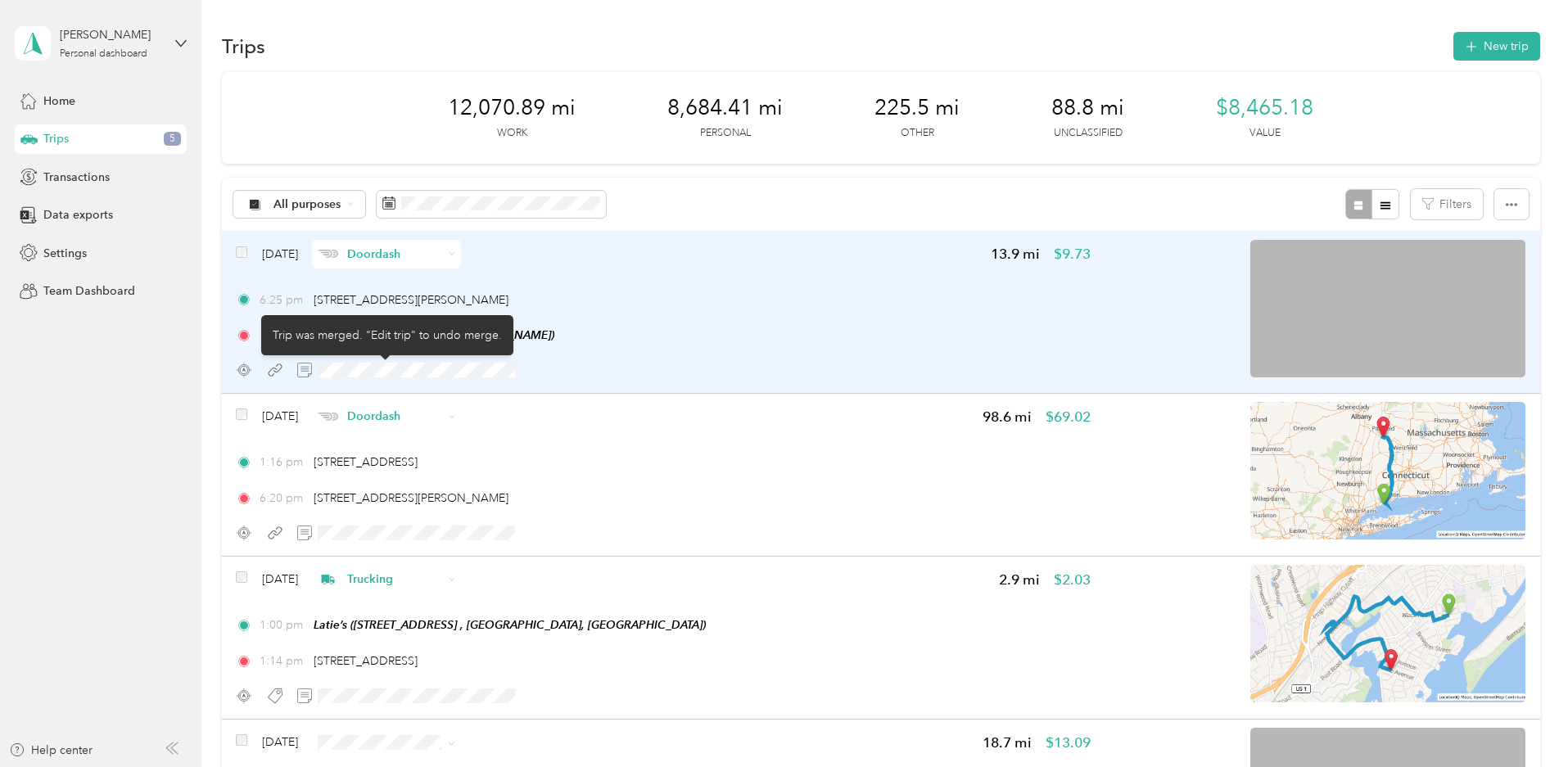
click at [283, 373] on icon at bounding box center [275, 370] width 17 height 17
click at [1250, 318] on img at bounding box center [1387, 308] width 275 height 138
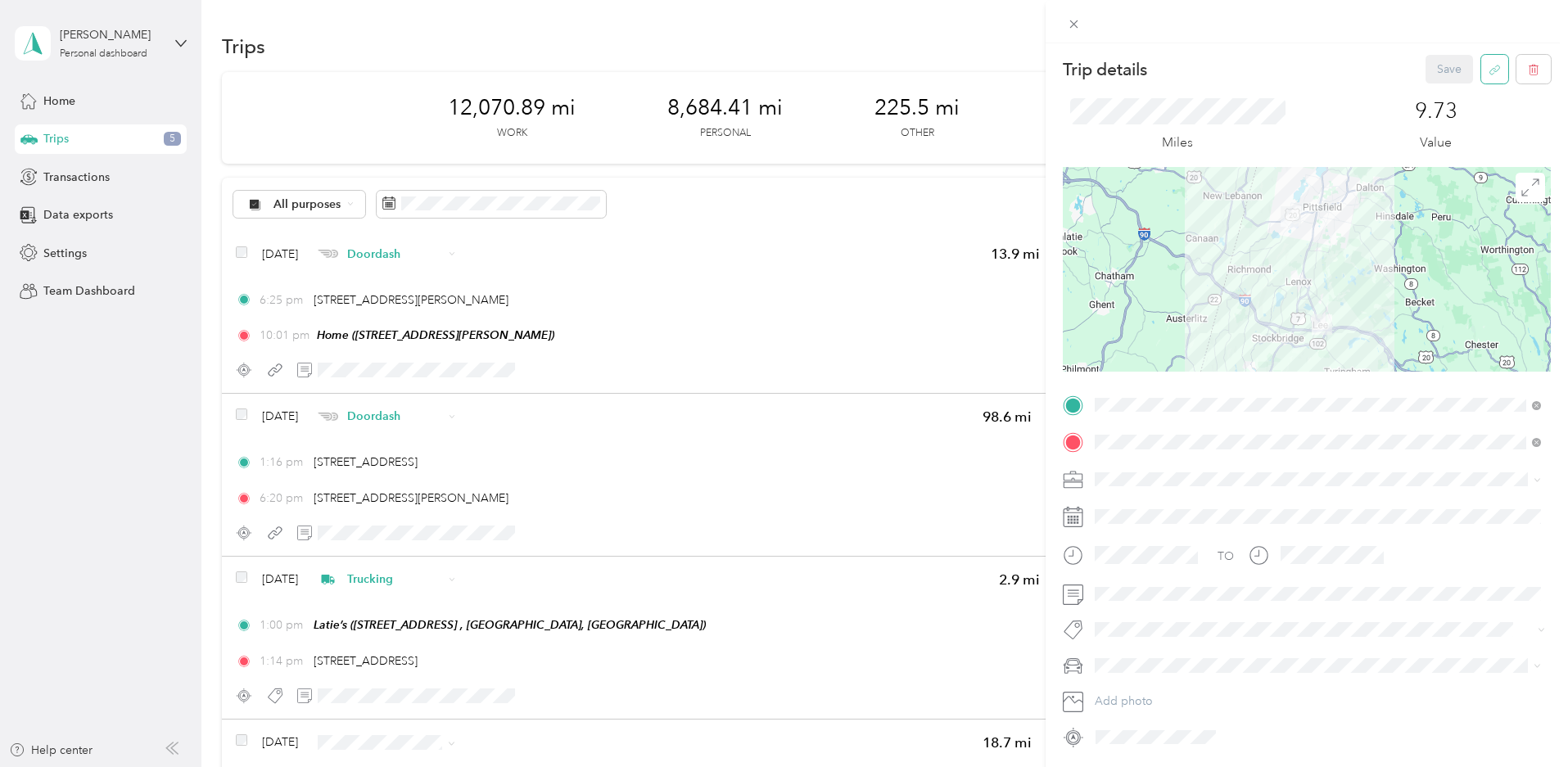
click at [1481, 69] on button "button" at bounding box center [1494, 69] width 27 height 28
click at [1443, 84] on button "Yes" at bounding box center [1445, 80] width 32 height 26
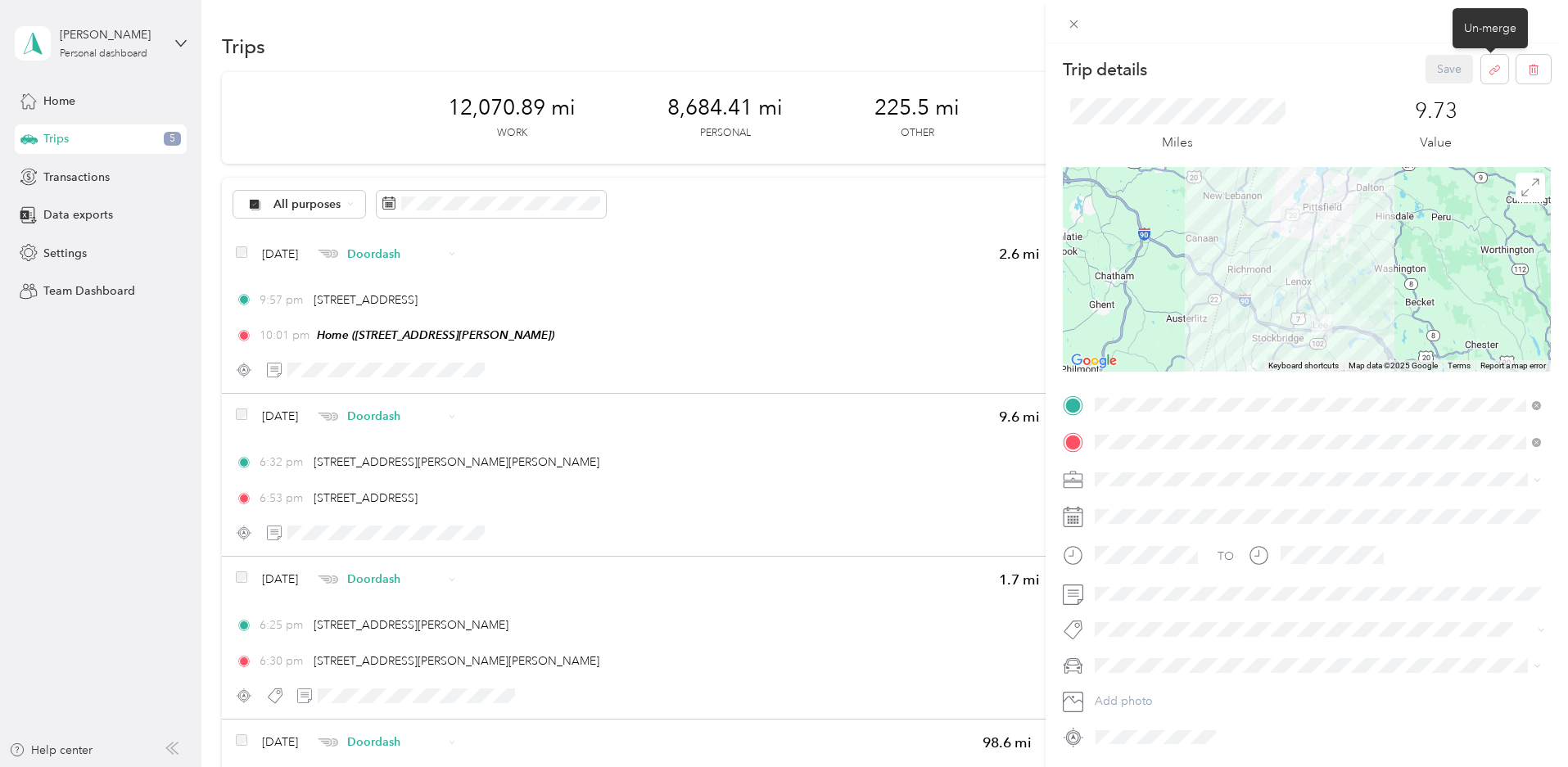
click at [354, 416] on div "Trip details Save This trip cannot be edited because it is either under review,…" at bounding box center [784, 384] width 1568 height 767
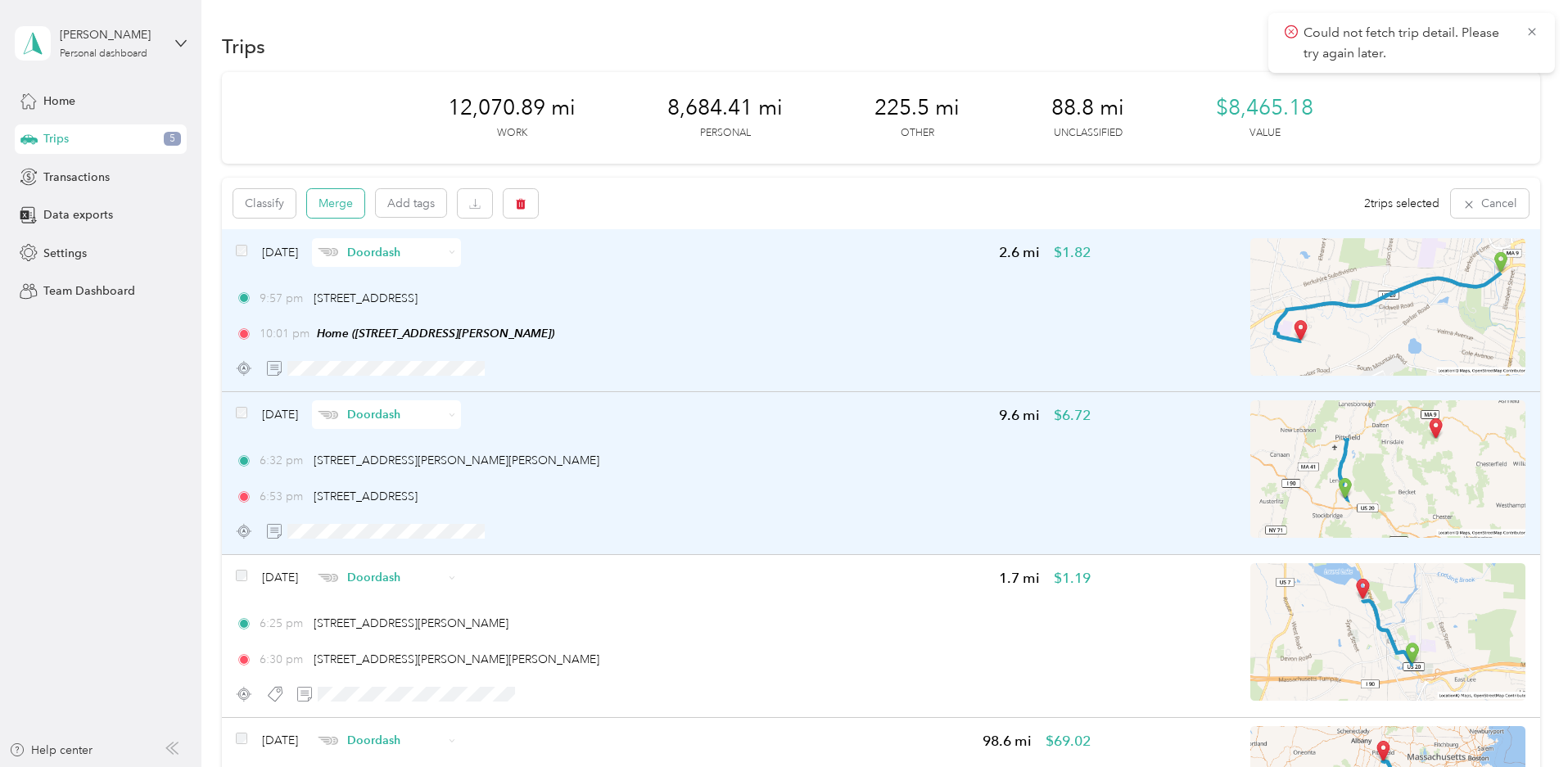
click at [364, 196] on button "Merge" at bounding box center [335, 203] width 58 height 28
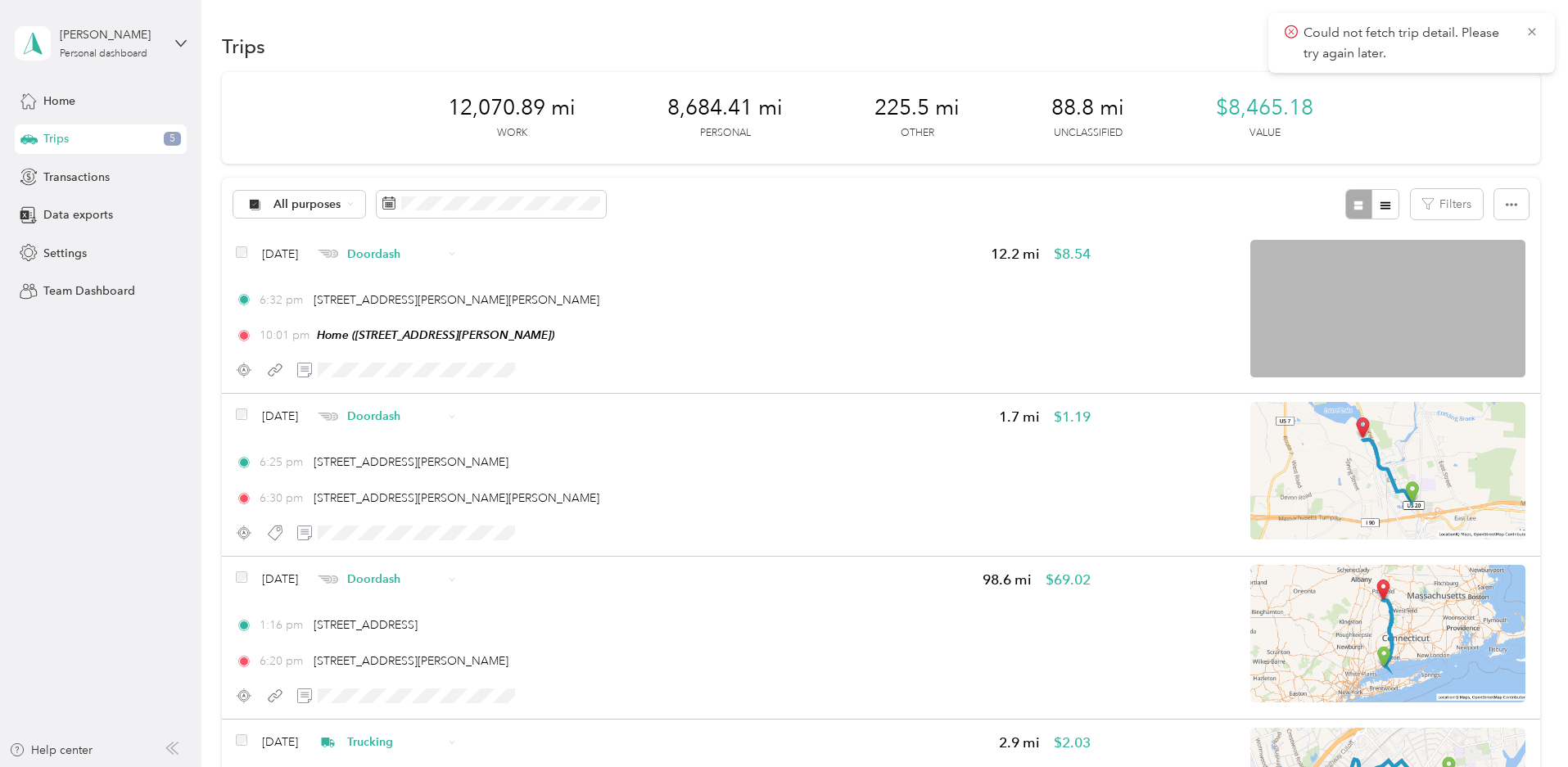
click at [1294, 33] on icon at bounding box center [1291, 32] width 13 height 15
click at [1531, 29] on icon at bounding box center [1532, 32] width 13 height 15
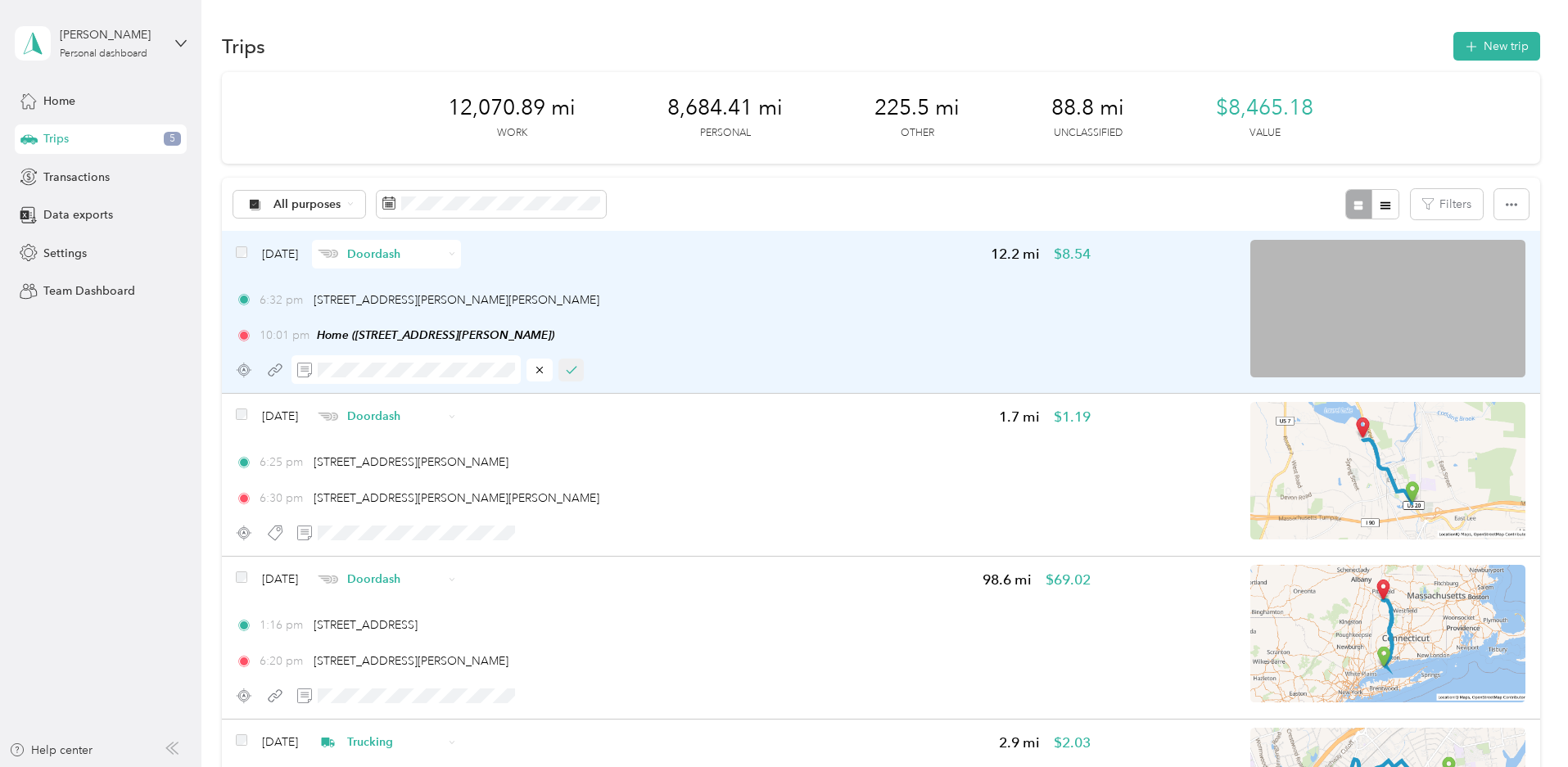
click at [577, 373] on icon "button" at bounding box center [572, 370] width 12 height 12
click at [364, 205] on button "Merge" at bounding box center [335, 203] width 58 height 28
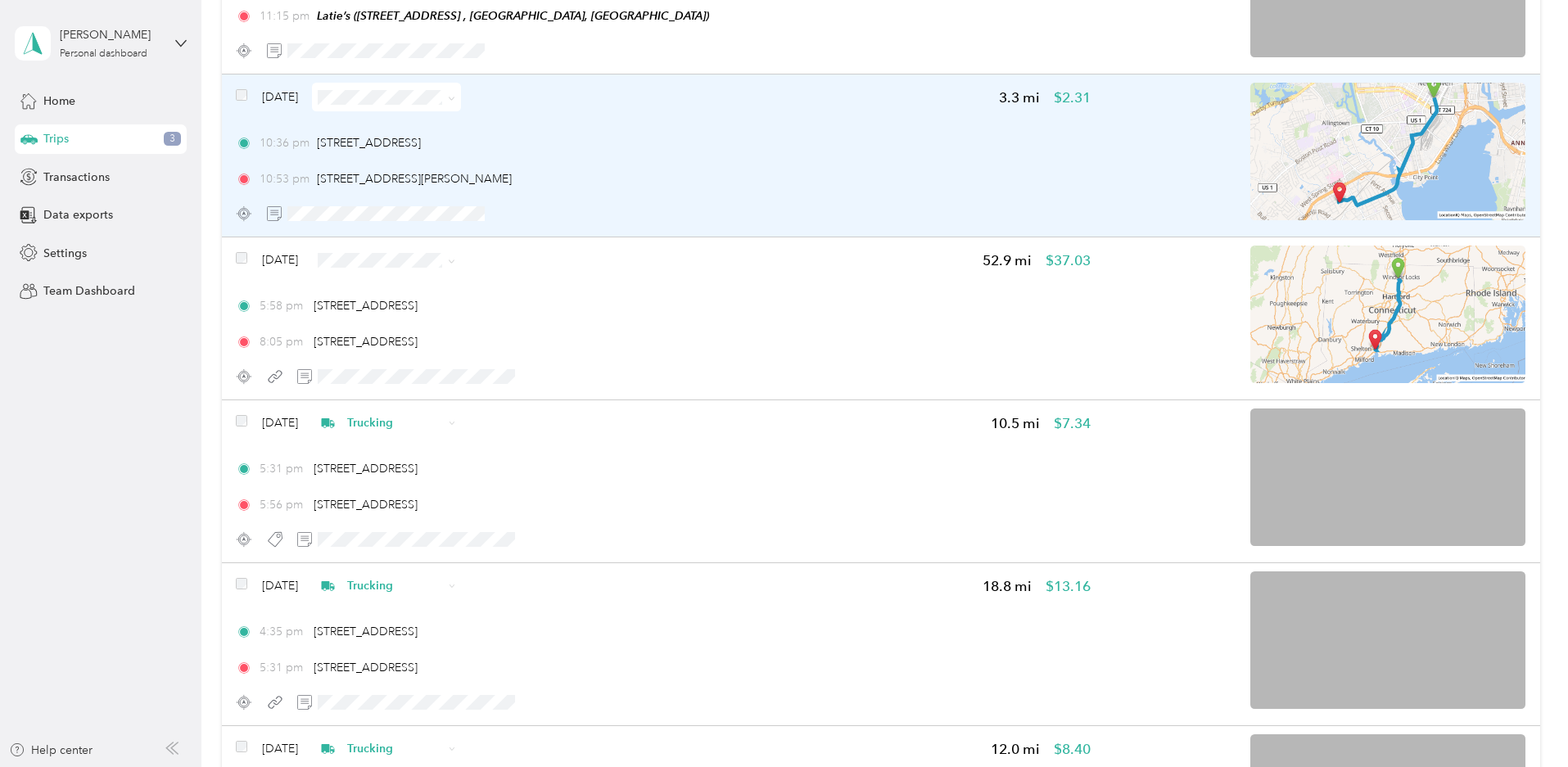
scroll to position [982, 0]
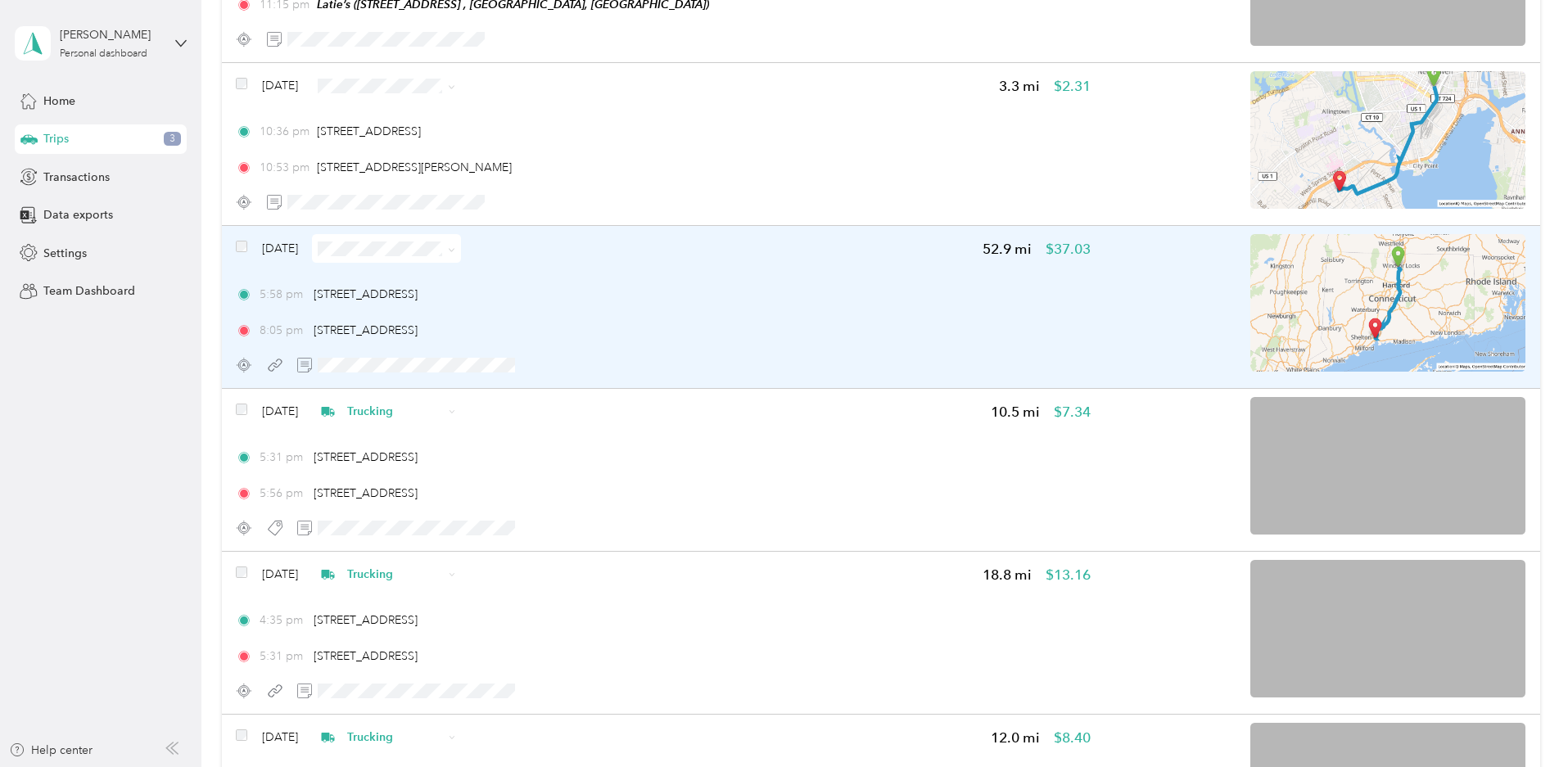
click at [456, 250] on span at bounding box center [449, 248] width 13 height 18
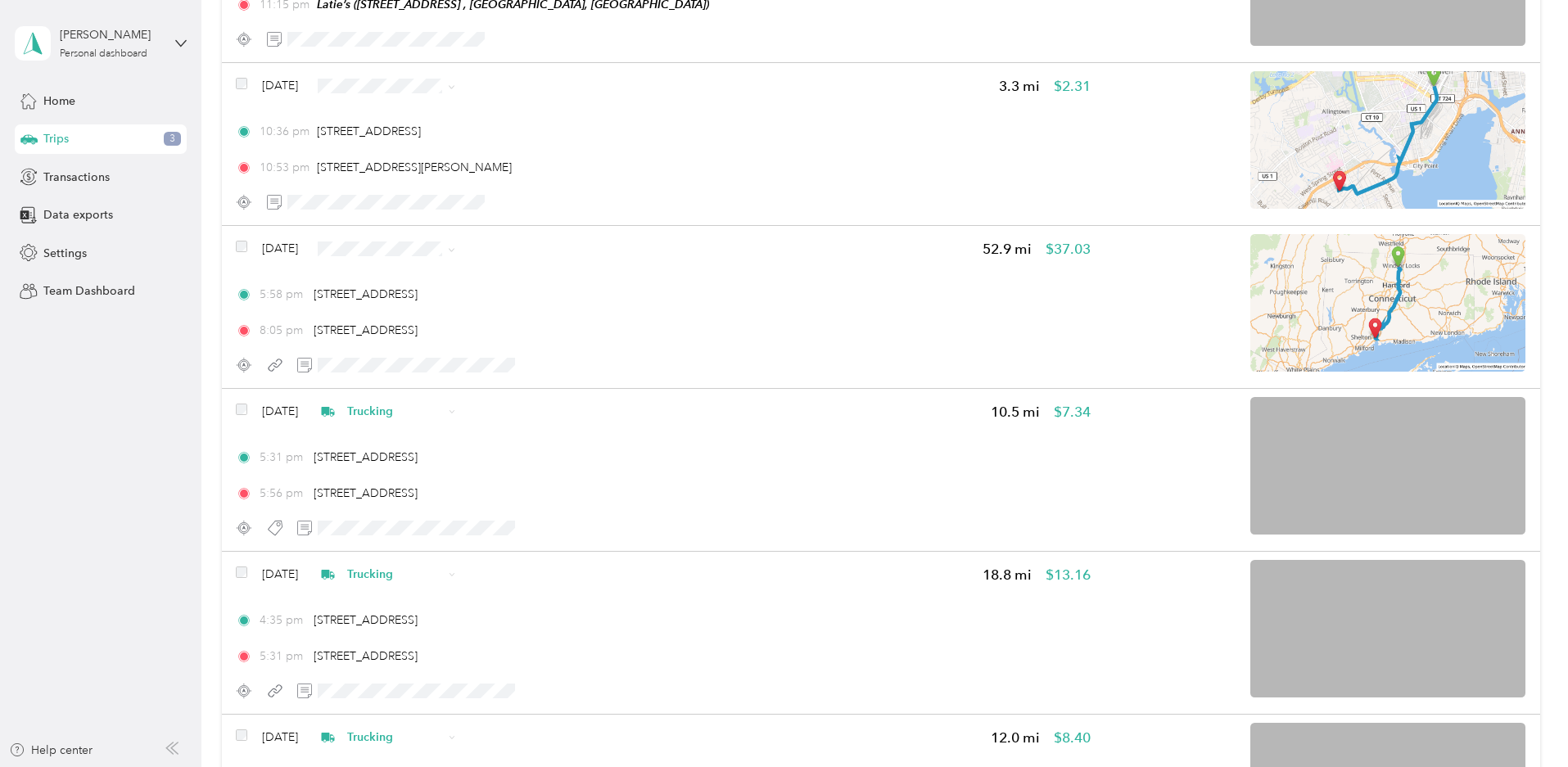
click at [521, 444] on span "Trucking" at bounding box center [544, 444] width 98 height 18
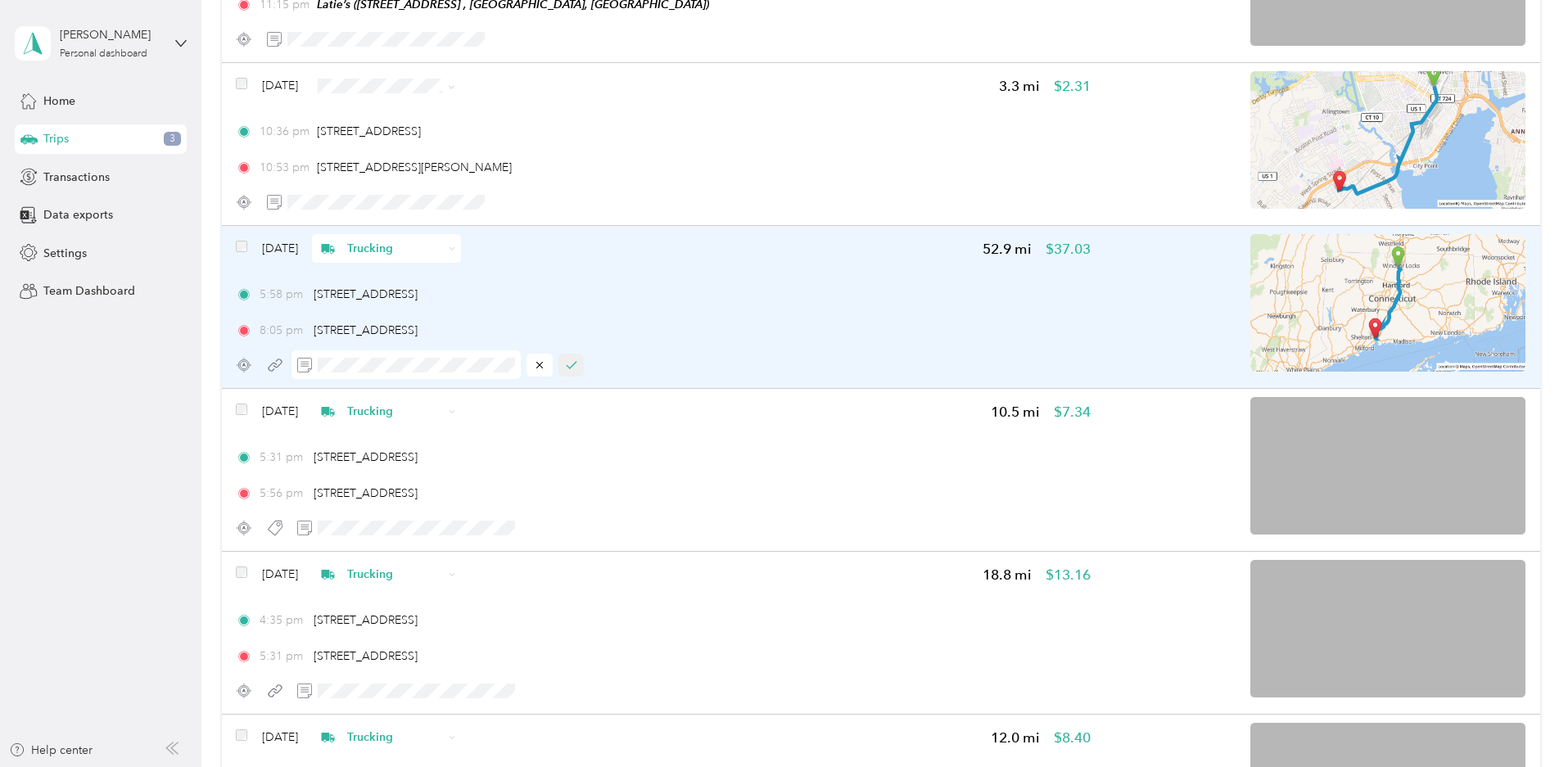
click at [577, 365] on icon "button" at bounding box center [572, 365] width 12 height 12
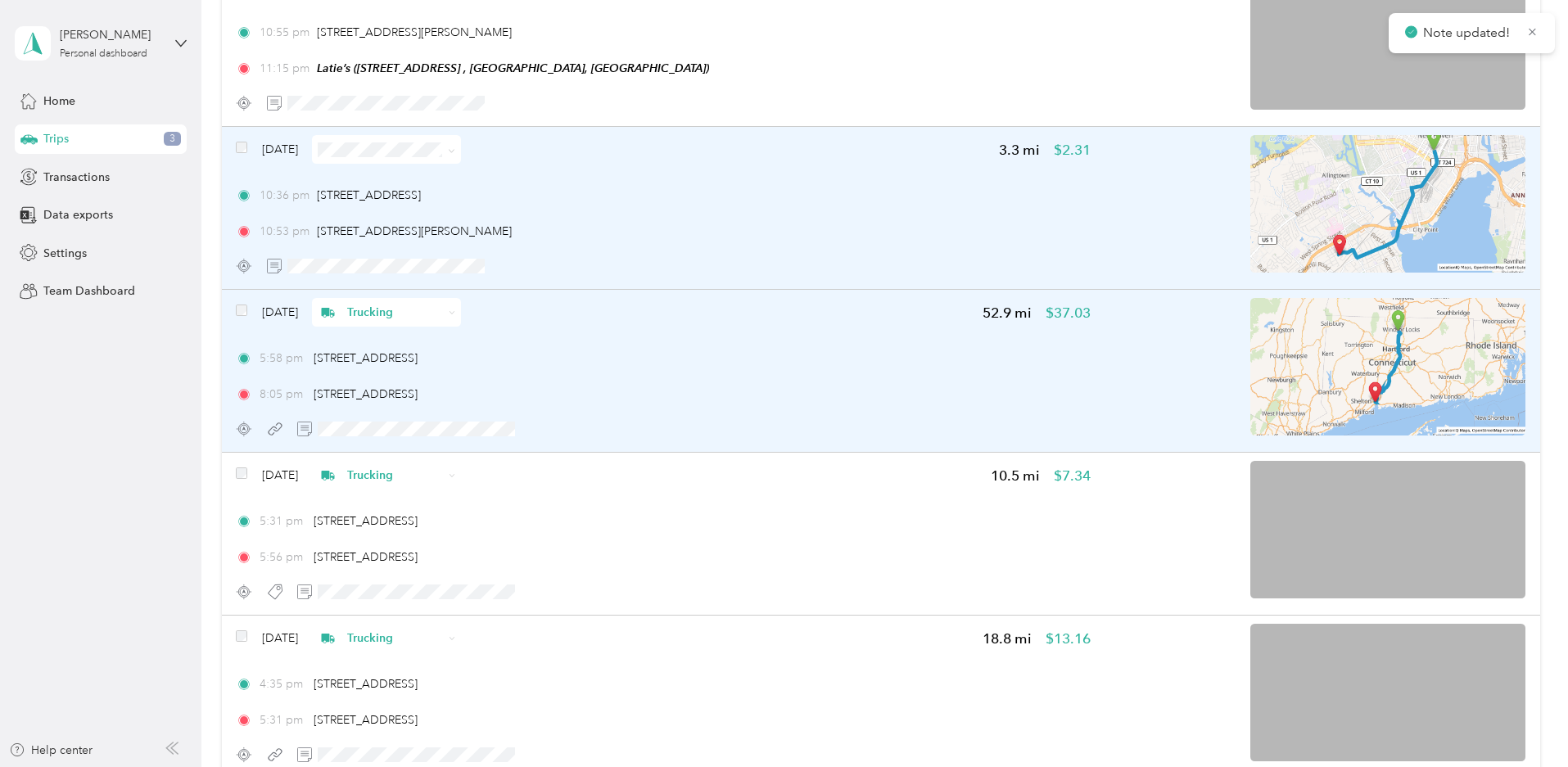
scroll to position [900, 0]
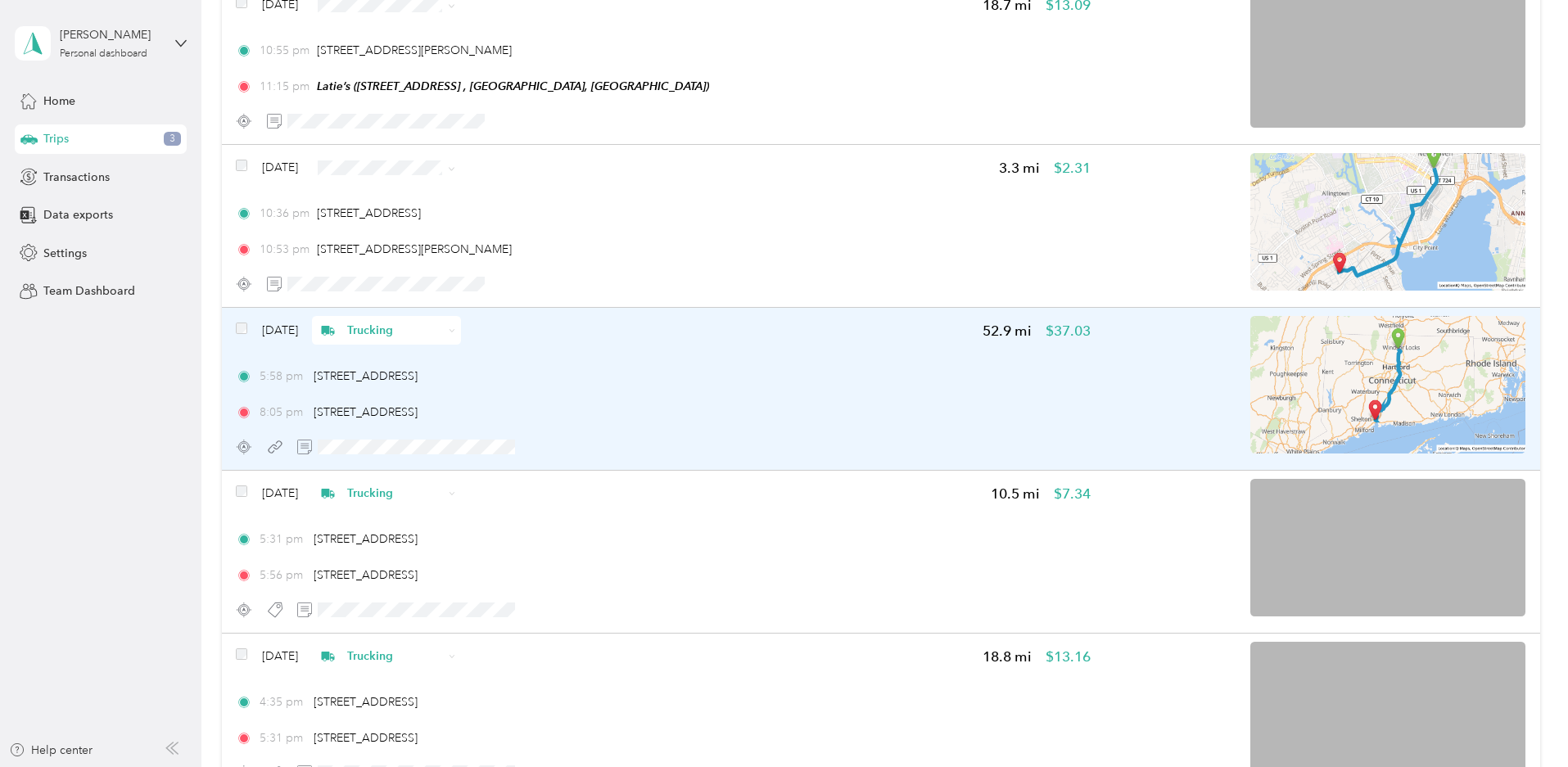
click at [456, 330] on icon at bounding box center [452, 331] width 7 height 7
click at [525, 477] on span "Uber" at bounding box center [544, 474] width 98 height 18
click at [577, 450] on icon "button" at bounding box center [572, 447] width 12 height 12
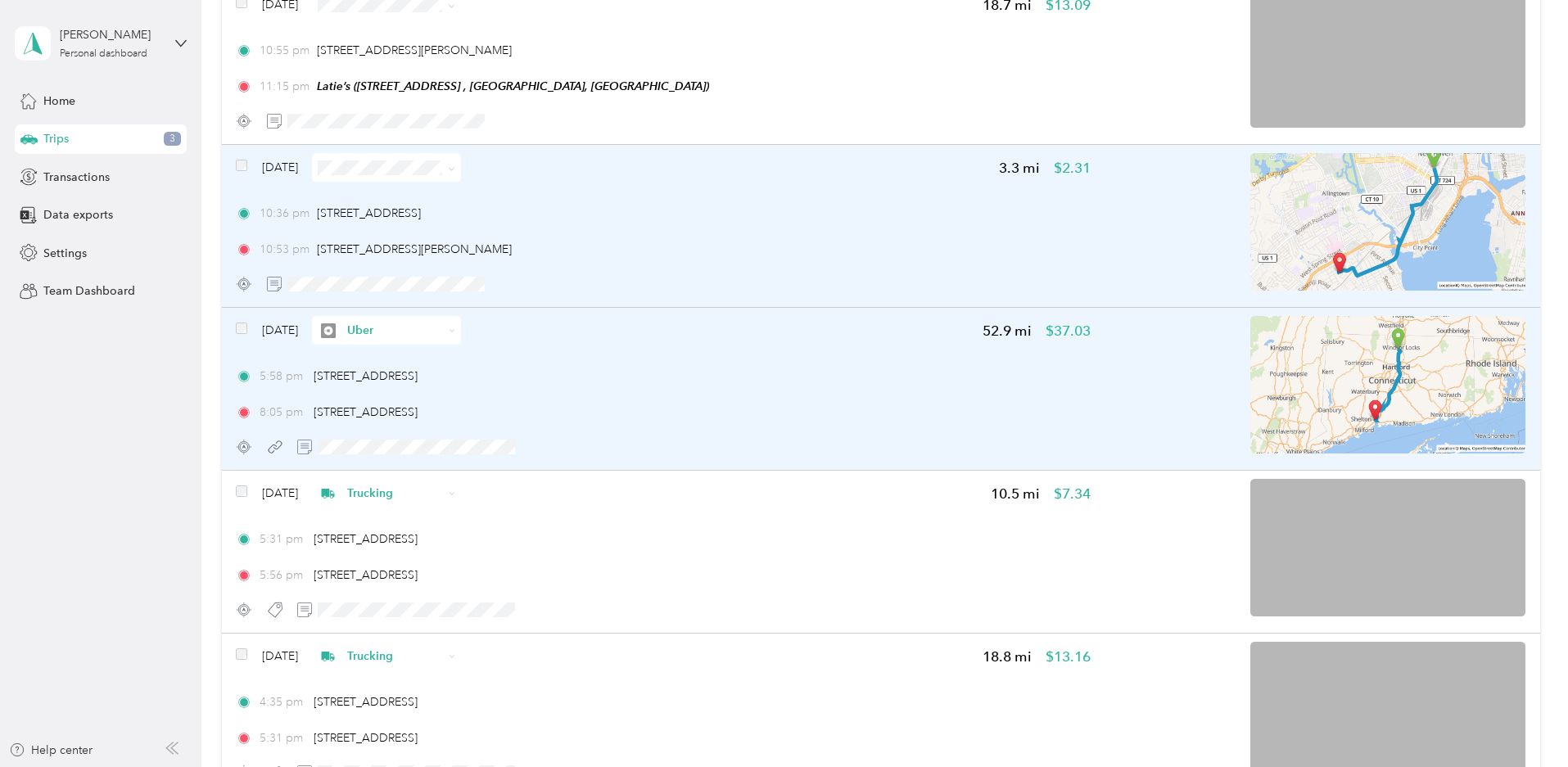
click at [1250, 213] on img at bounding box center [1387, 221] width 275 height 138
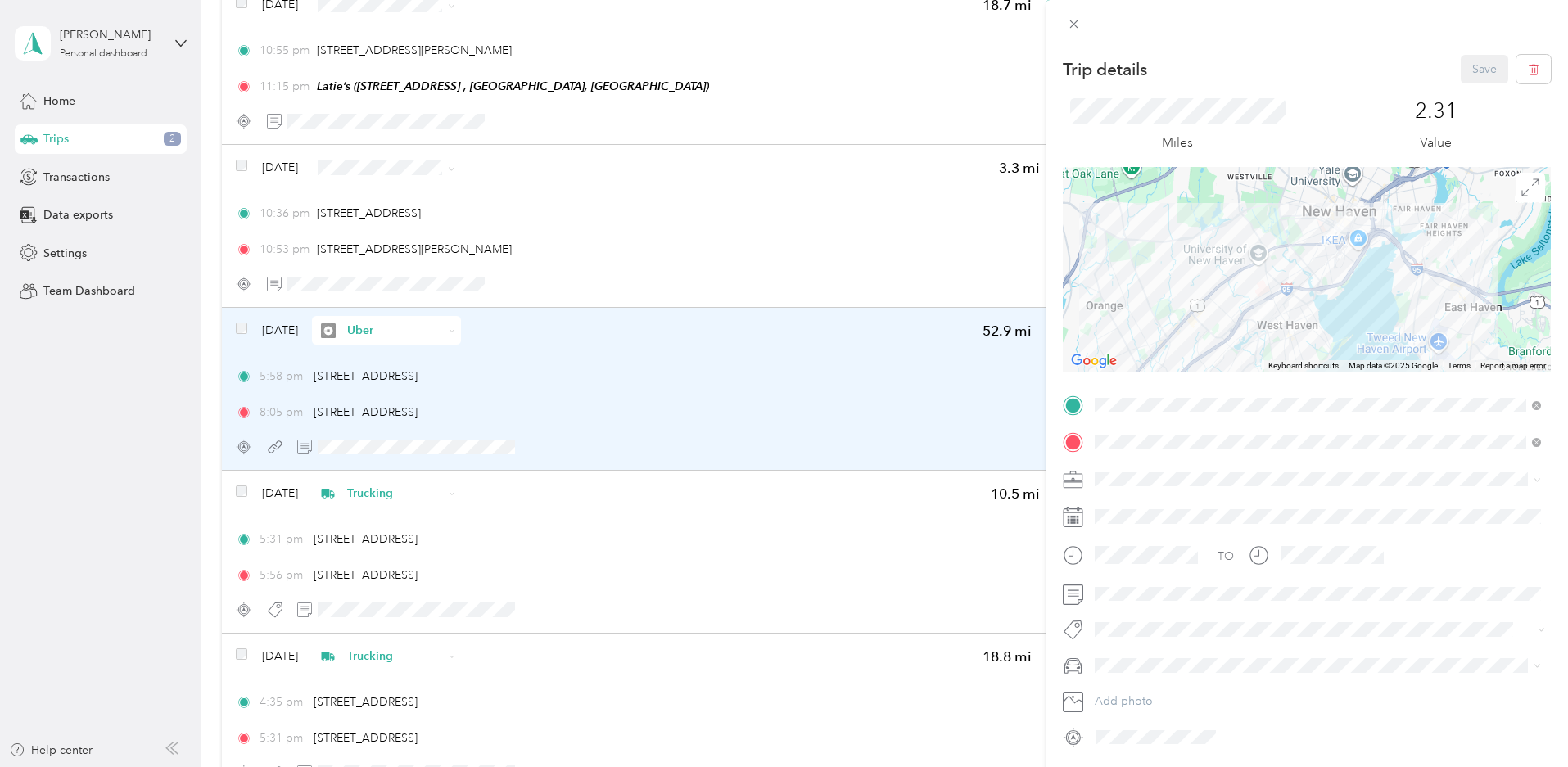
click at [1129, 625] on li "Uber" at bounding box center [1318, 622] width 458 height 28
click at [1101, 600] on button "5.00" at bounding box center [1121, 598] width 43 height 20
click at [1474, 69] on button "Save" at bounding box center [1484, 69] width 48 height 28
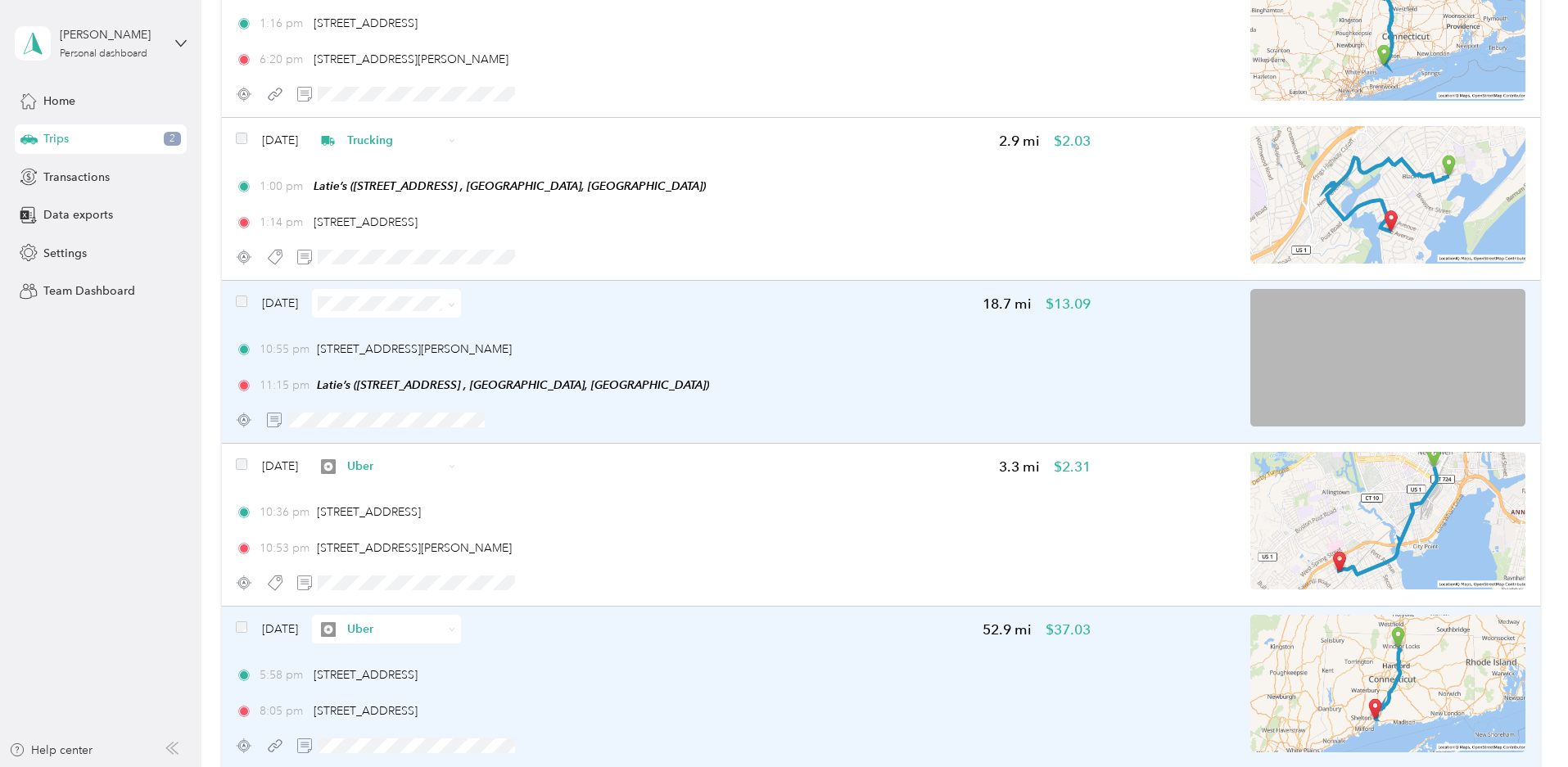
scroll to position [573, 0]
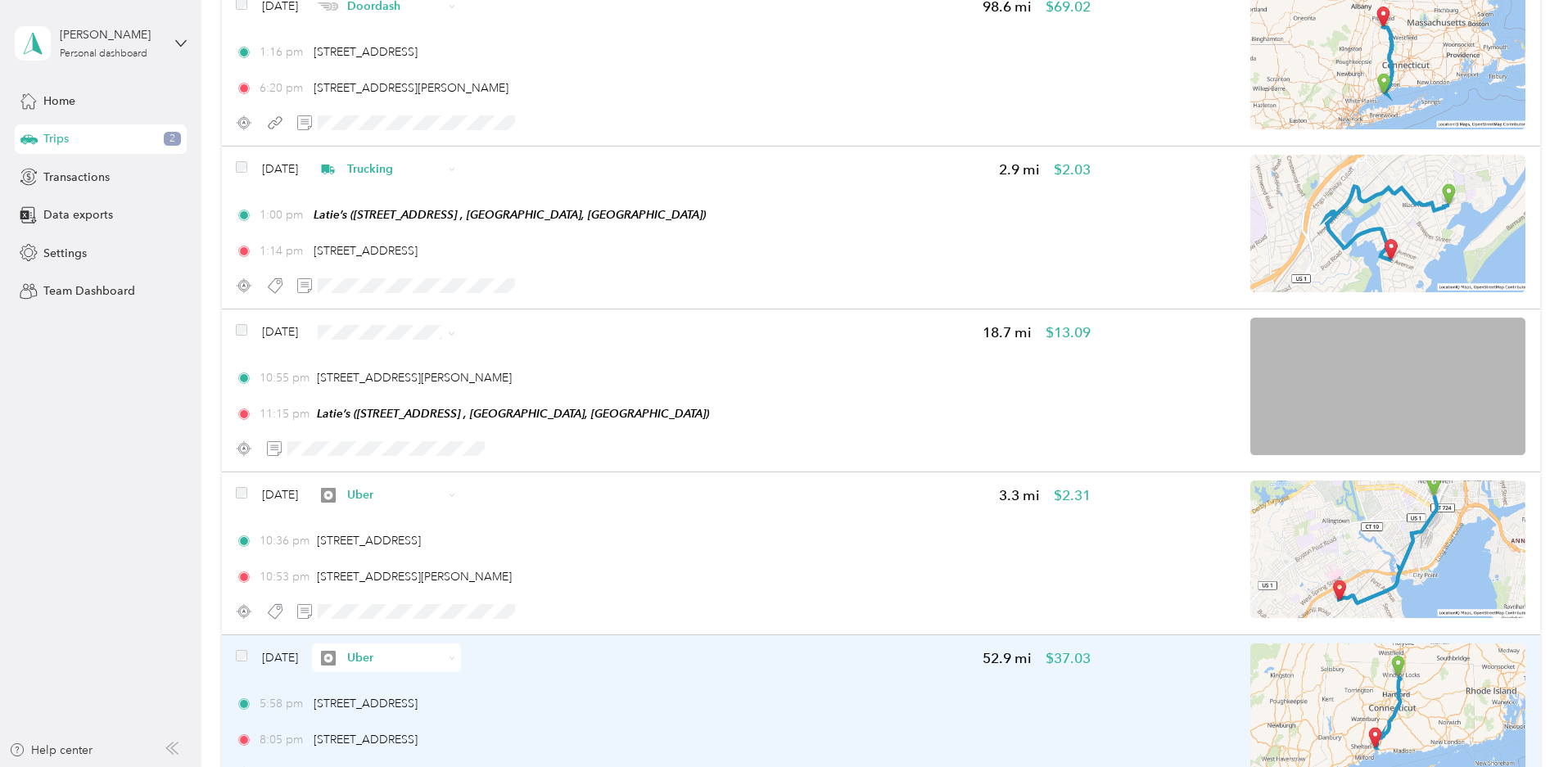
click at [515, 384] on span "Personal" at bounding box center [544, 390] width 98 height 18
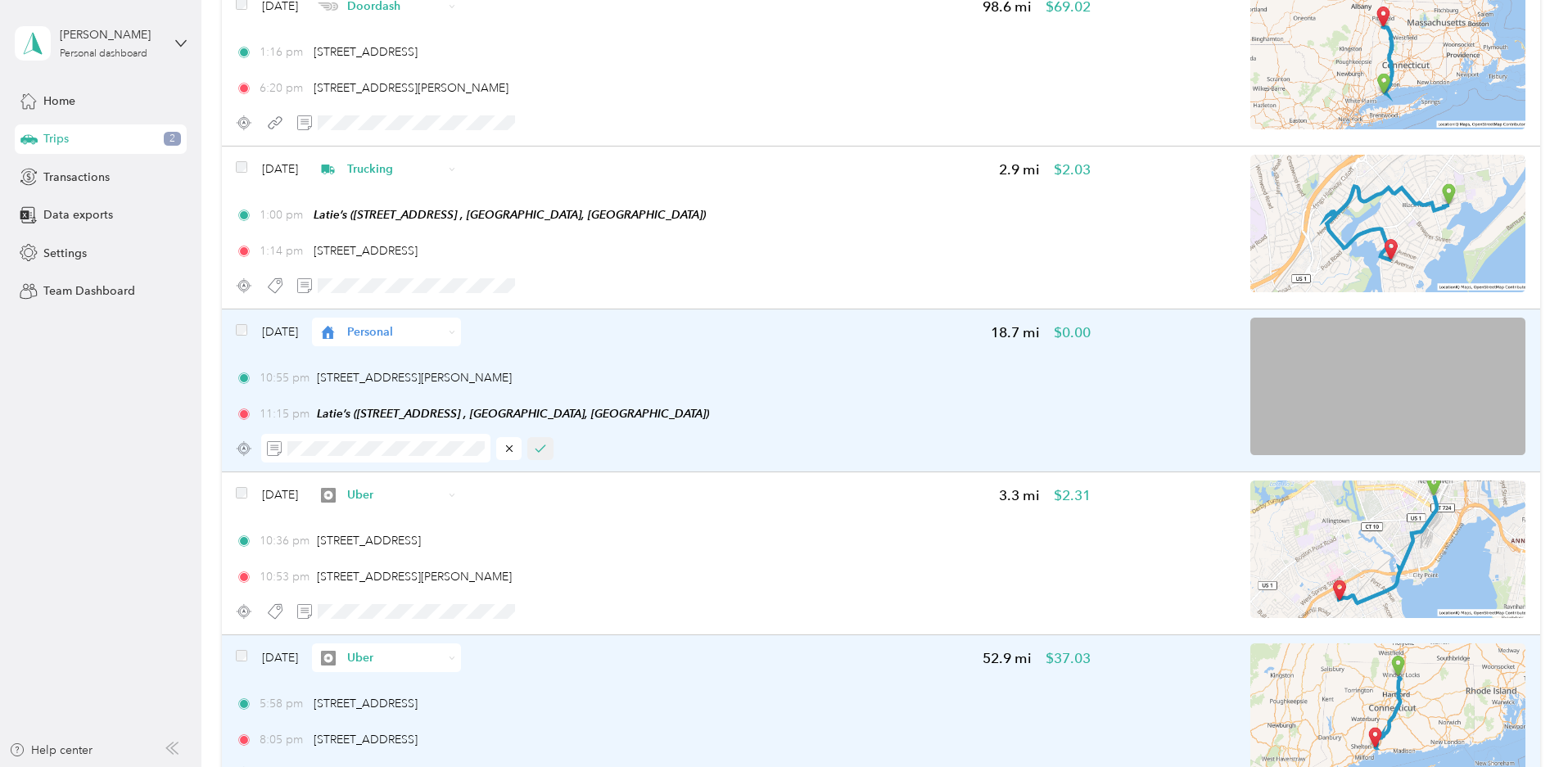
click at [546, 451] on icon "button" at bounding box center [541, 449] width 12 height 12
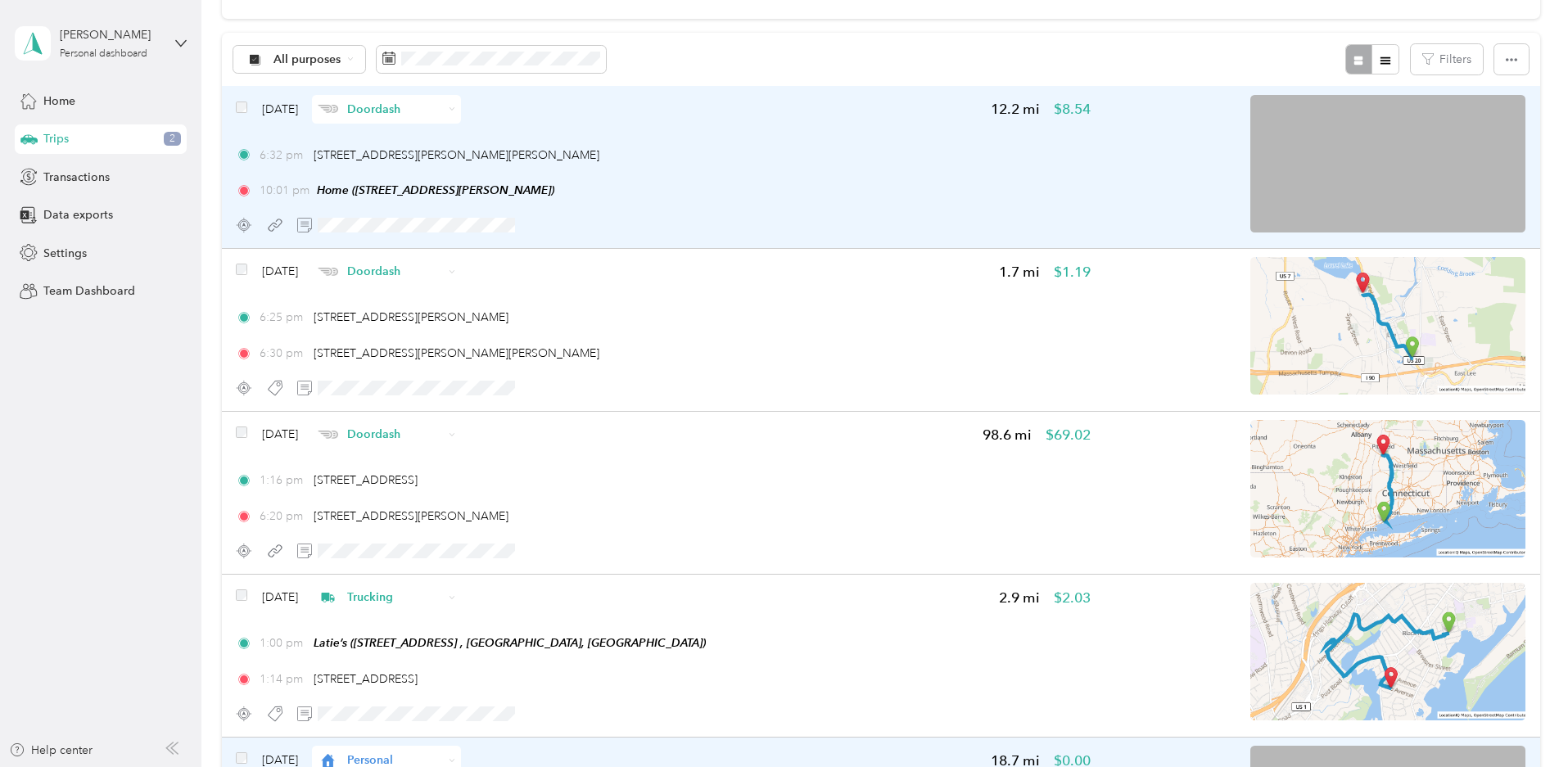
scroll to position [0, 0]
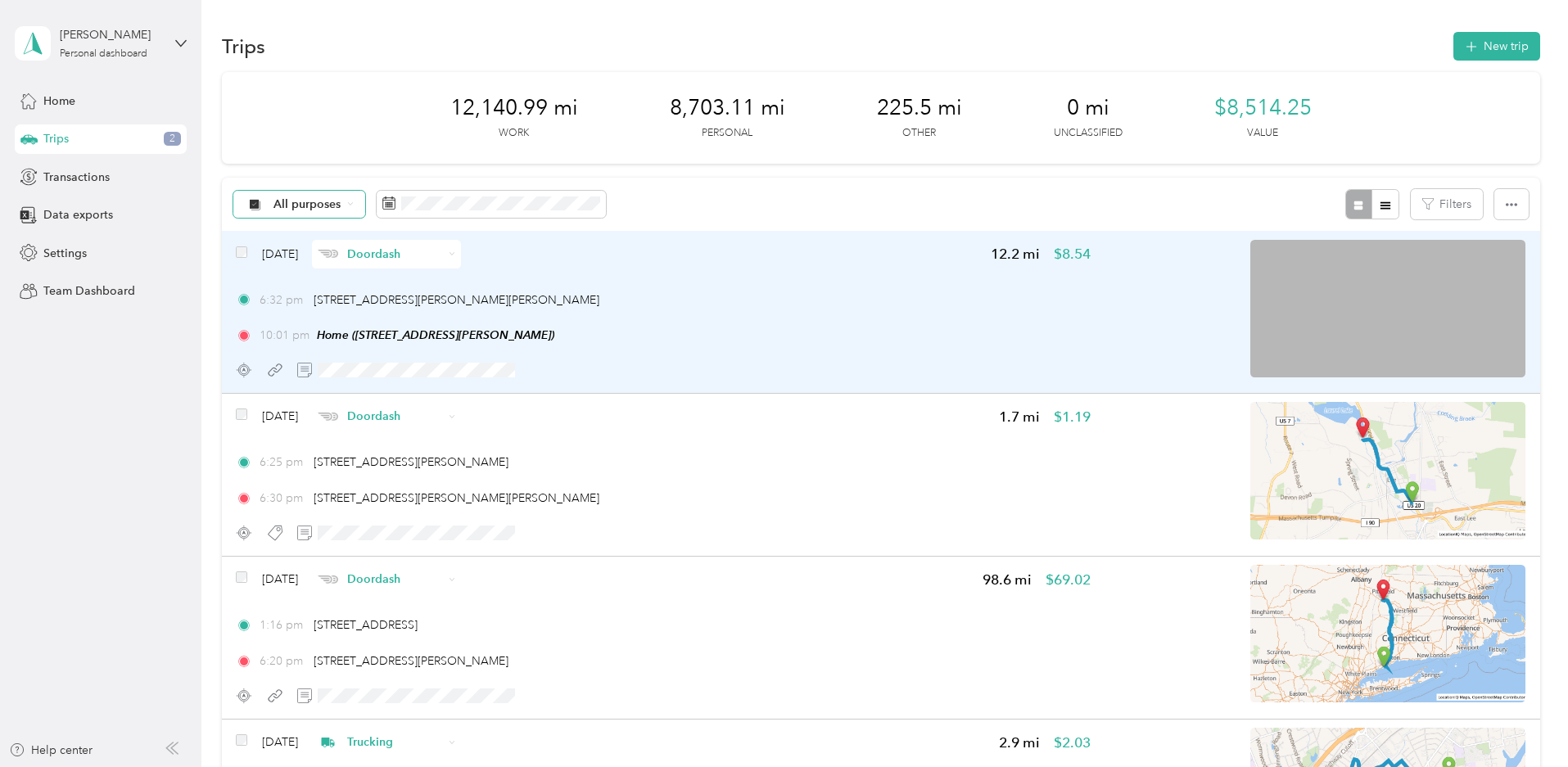
click at [354, 202] on icon at bounding box center [350, 204] width 7 height 7
click at [425, 263] on span "Unclassified" at bounding box center [423, 262] width 79 height 18
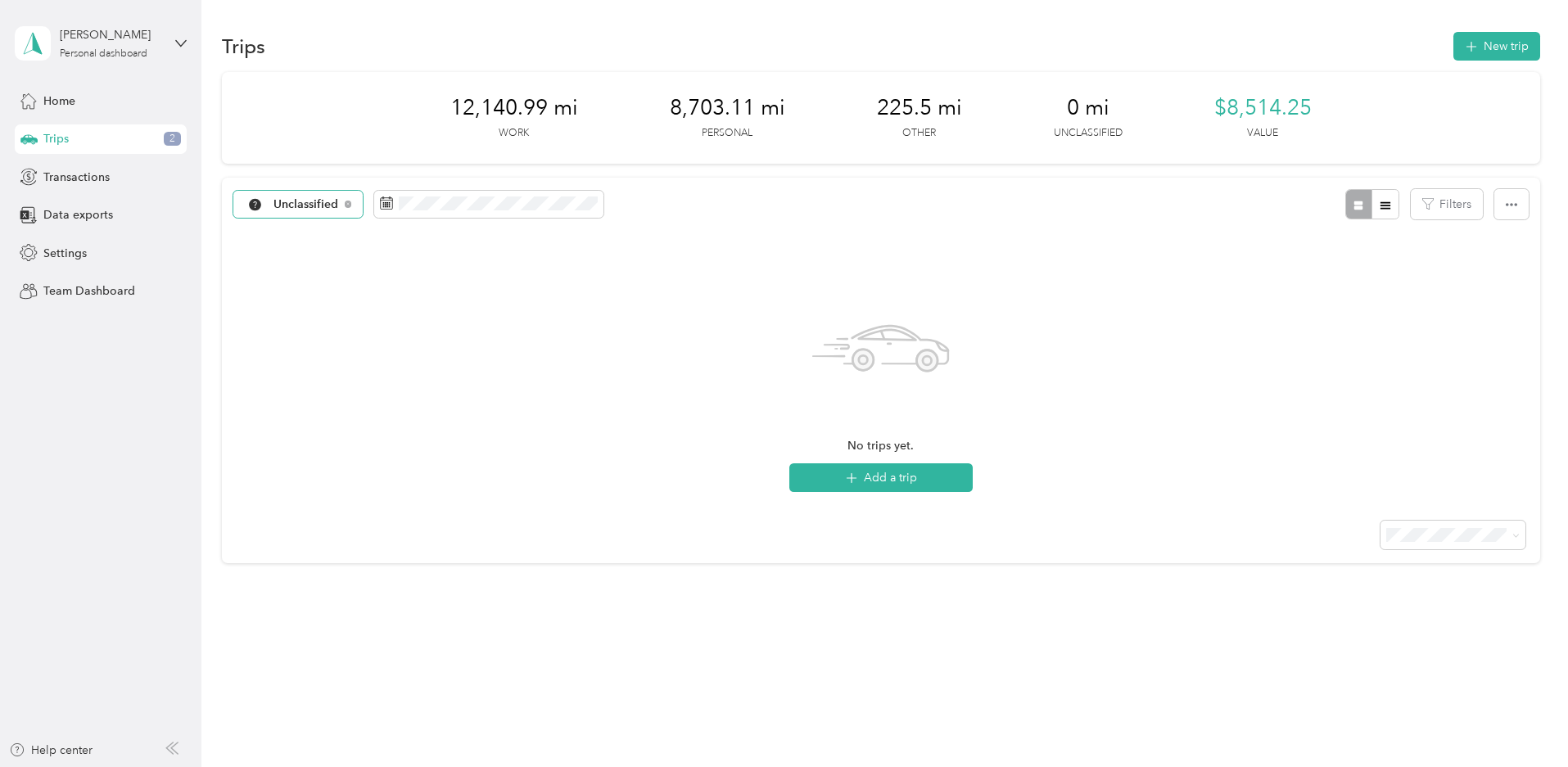
click at [339, 207] on span "Unclassified" at bounding box center [306, 205] width 65 height 12
click at [431, 226] on span "All purposes" at bounding box center [426, 233] width 85 height 18
